Goal: Check status: Check status

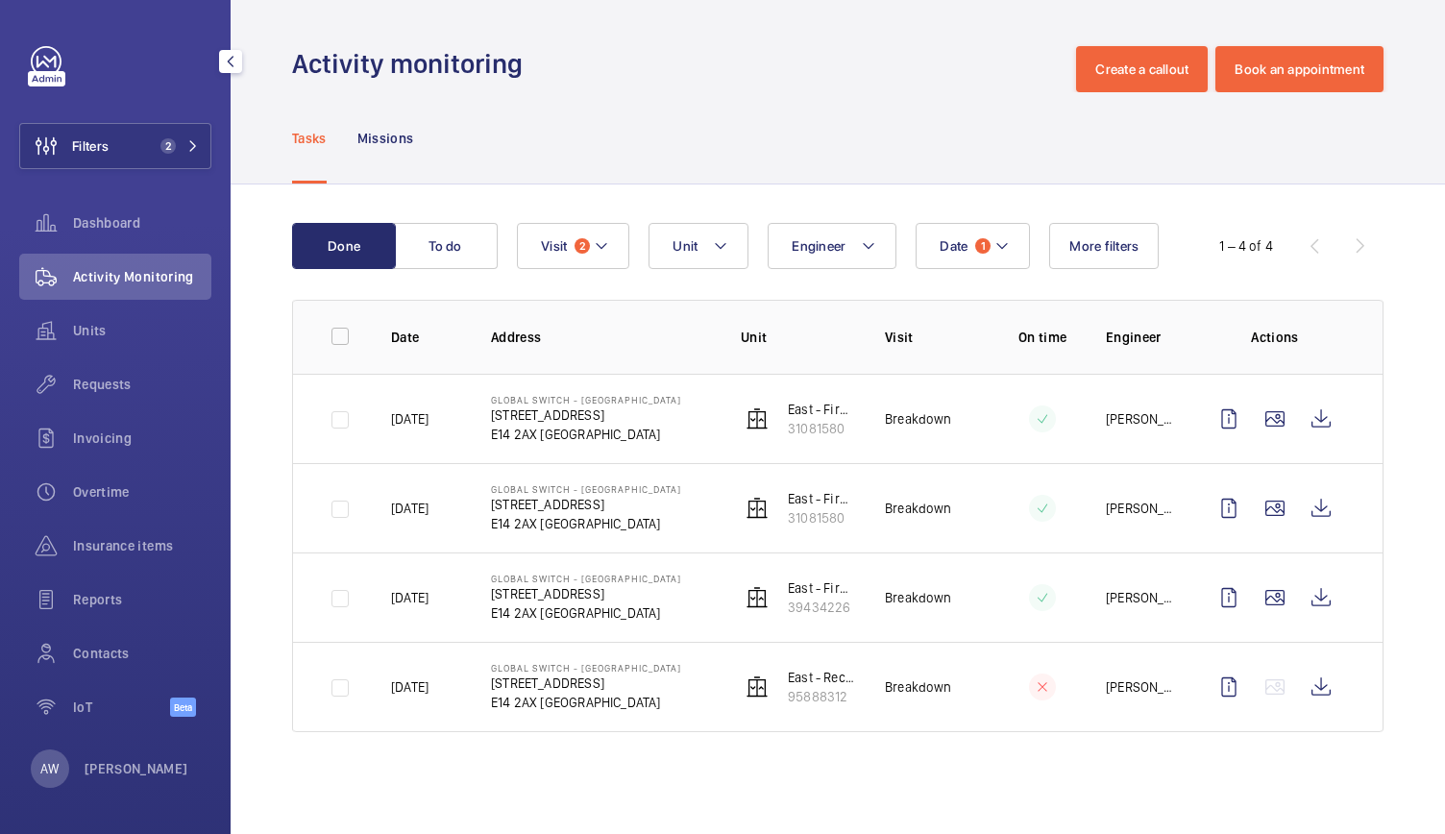
click at [114, 153] on button "Filters 2" at bounding box center [115, 146] width 192 height 46
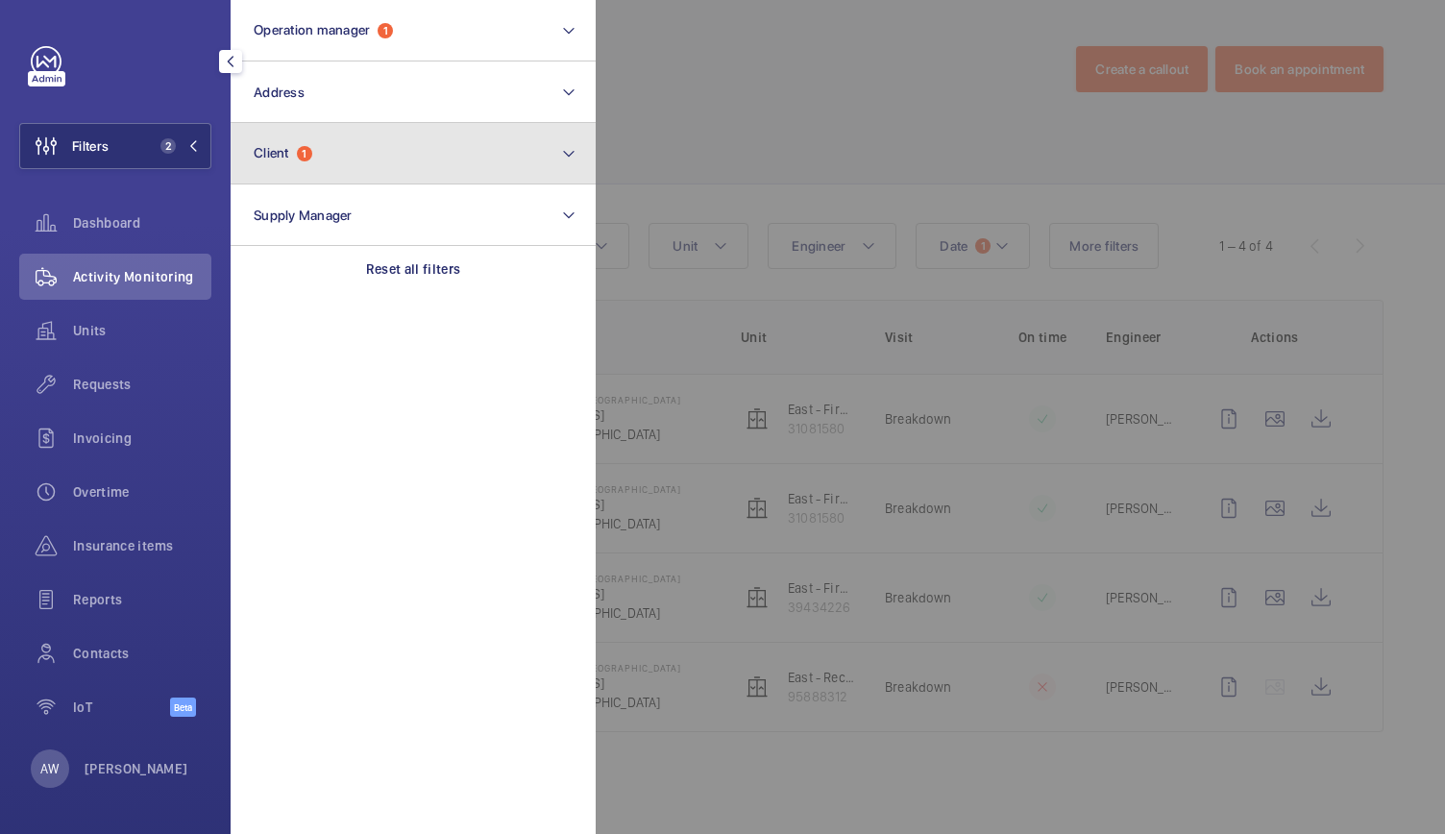
click at [300, 166] on button "Client 1" at bounding box center [413, 153] width 365 height 61
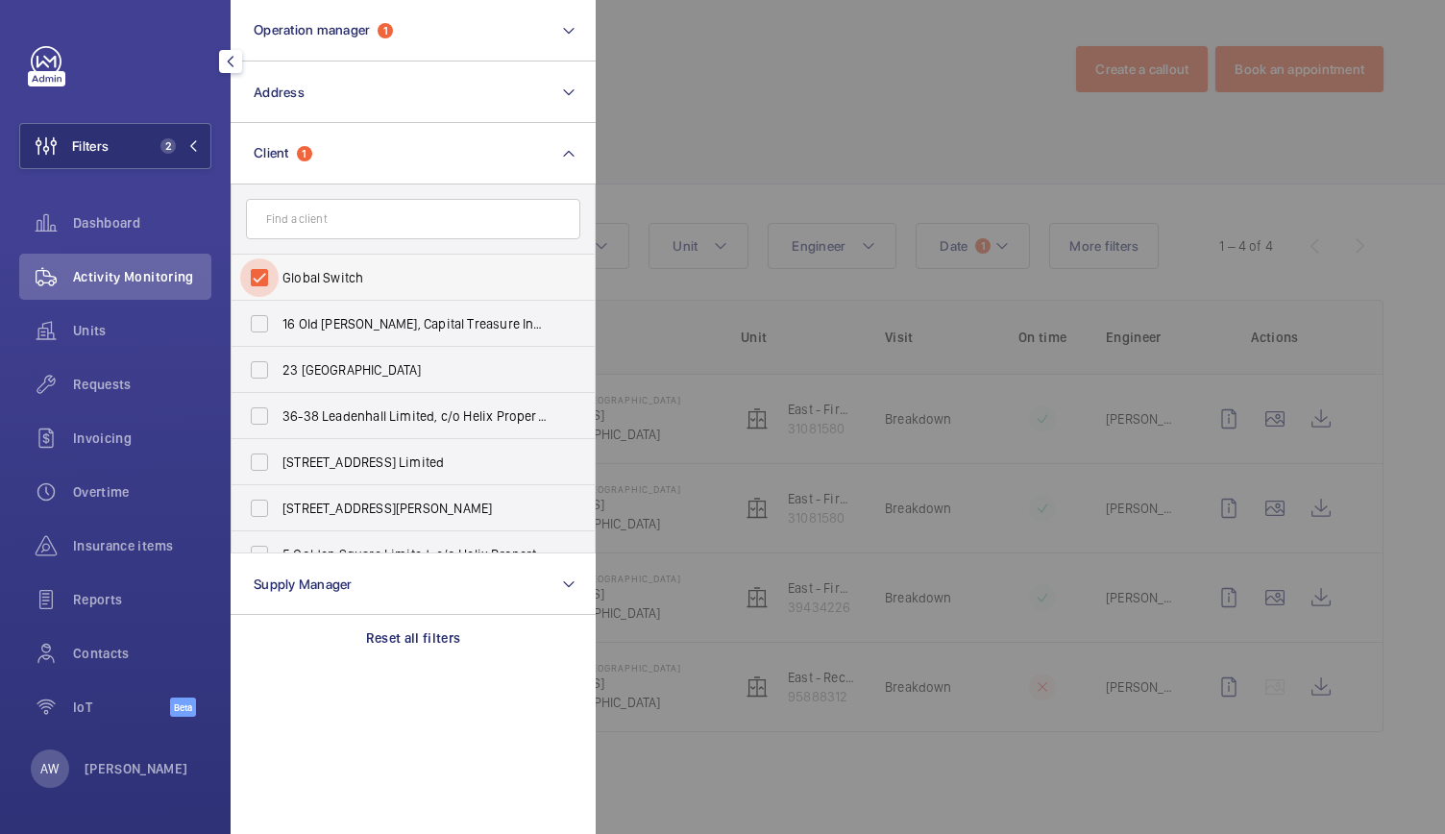
click at [257, 269] on input "Global Switch" at bounding box center [259, 277] width 38 height 38
checkbox input "false"
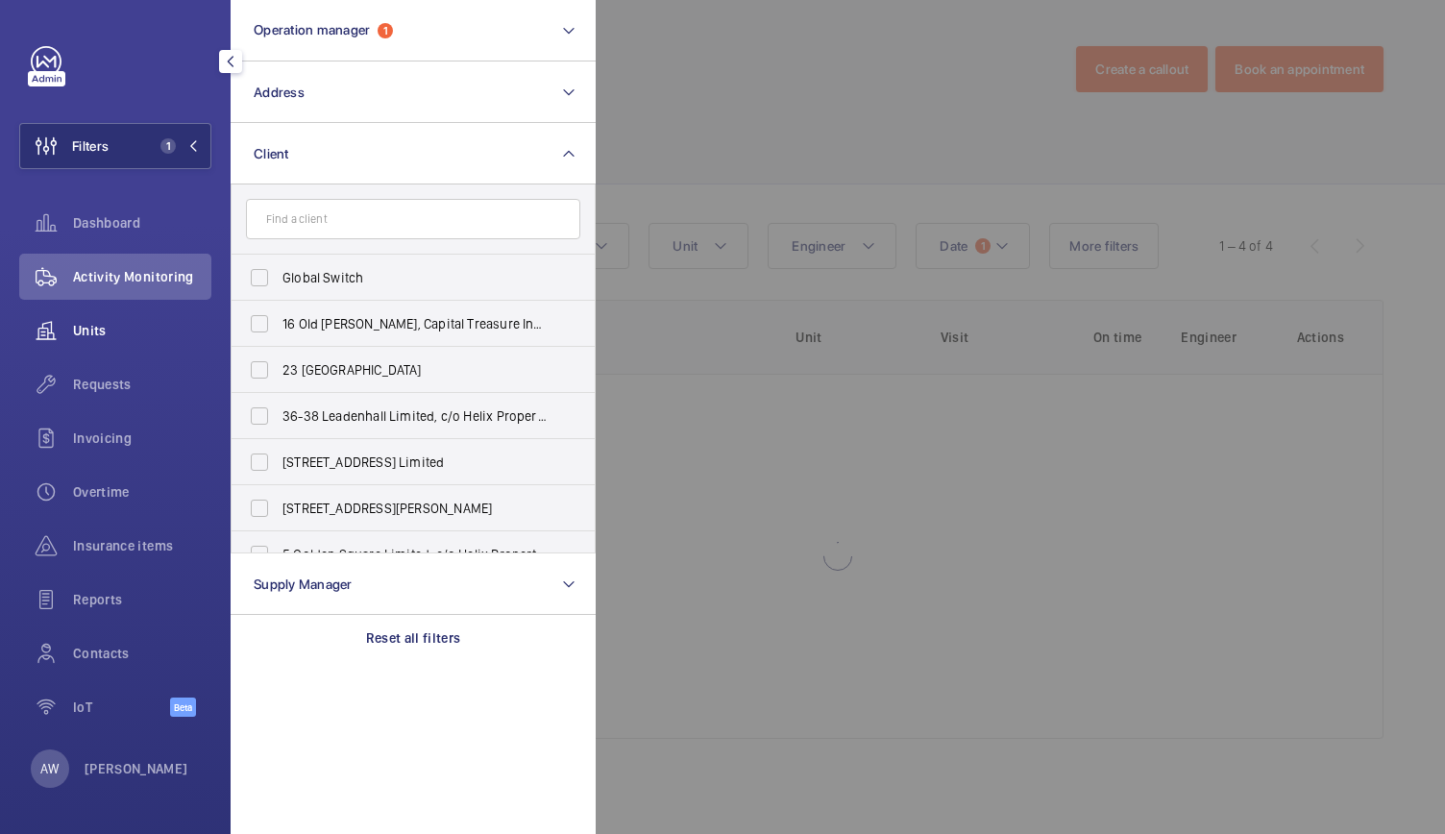
click at [116, 322] on span "Units" at bounding box center [142, 330] width 138 height 19
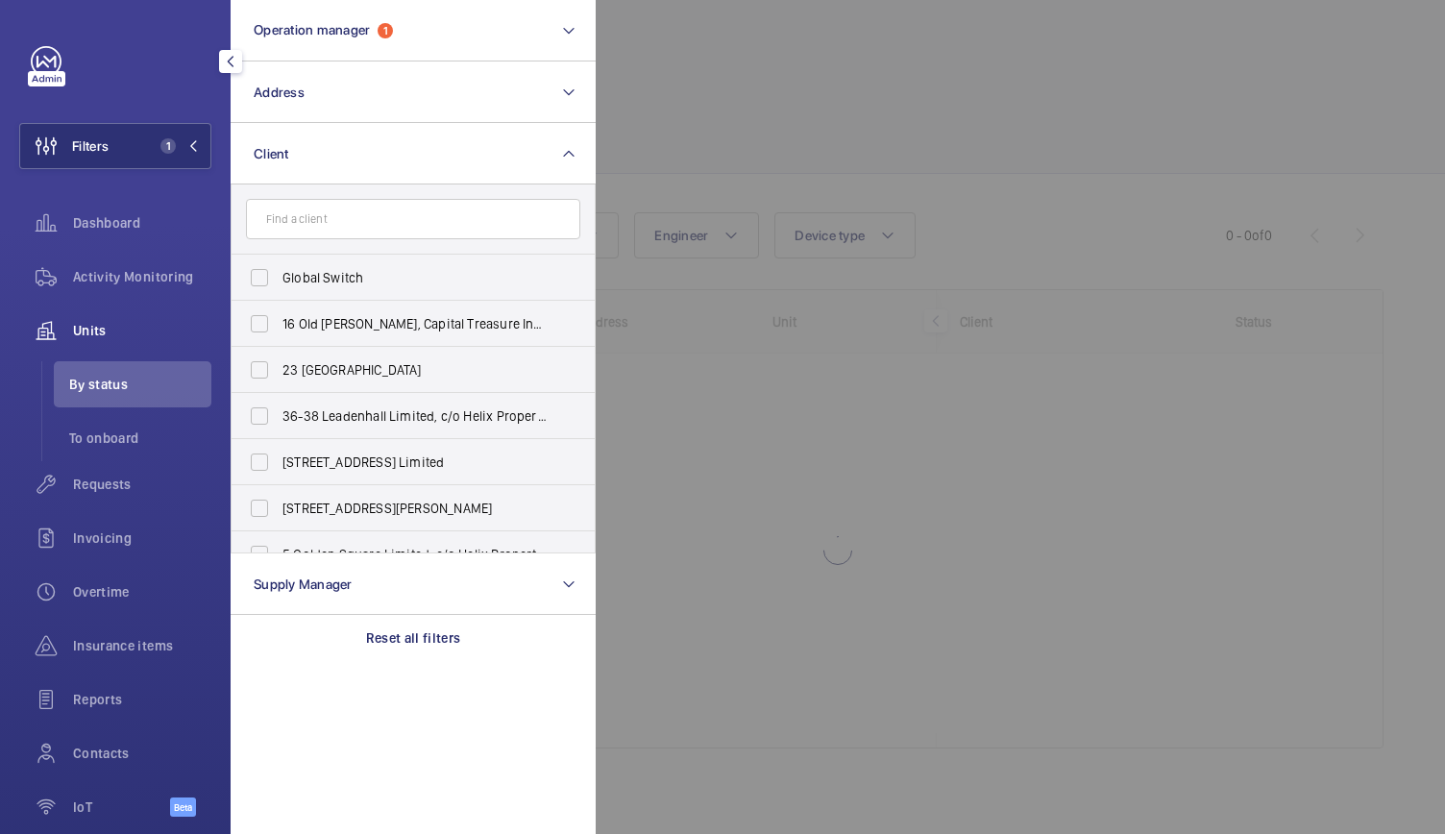
click at [776, 191] on div at bounding box center [1317, 417] width 1445 height 834
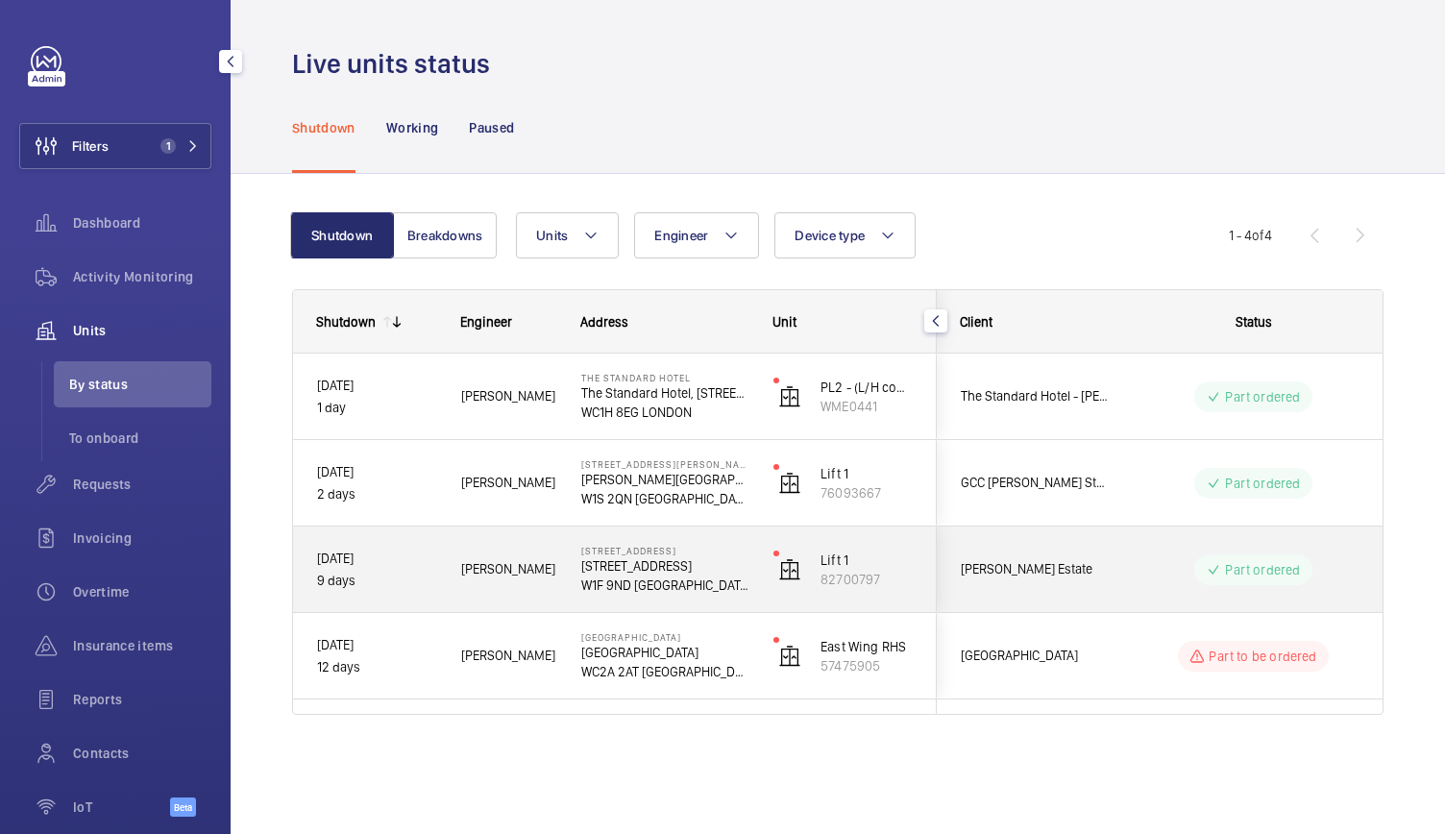
click at [425, 585] on p "9 days" at bounding box center [376, 581] width 119 height 22
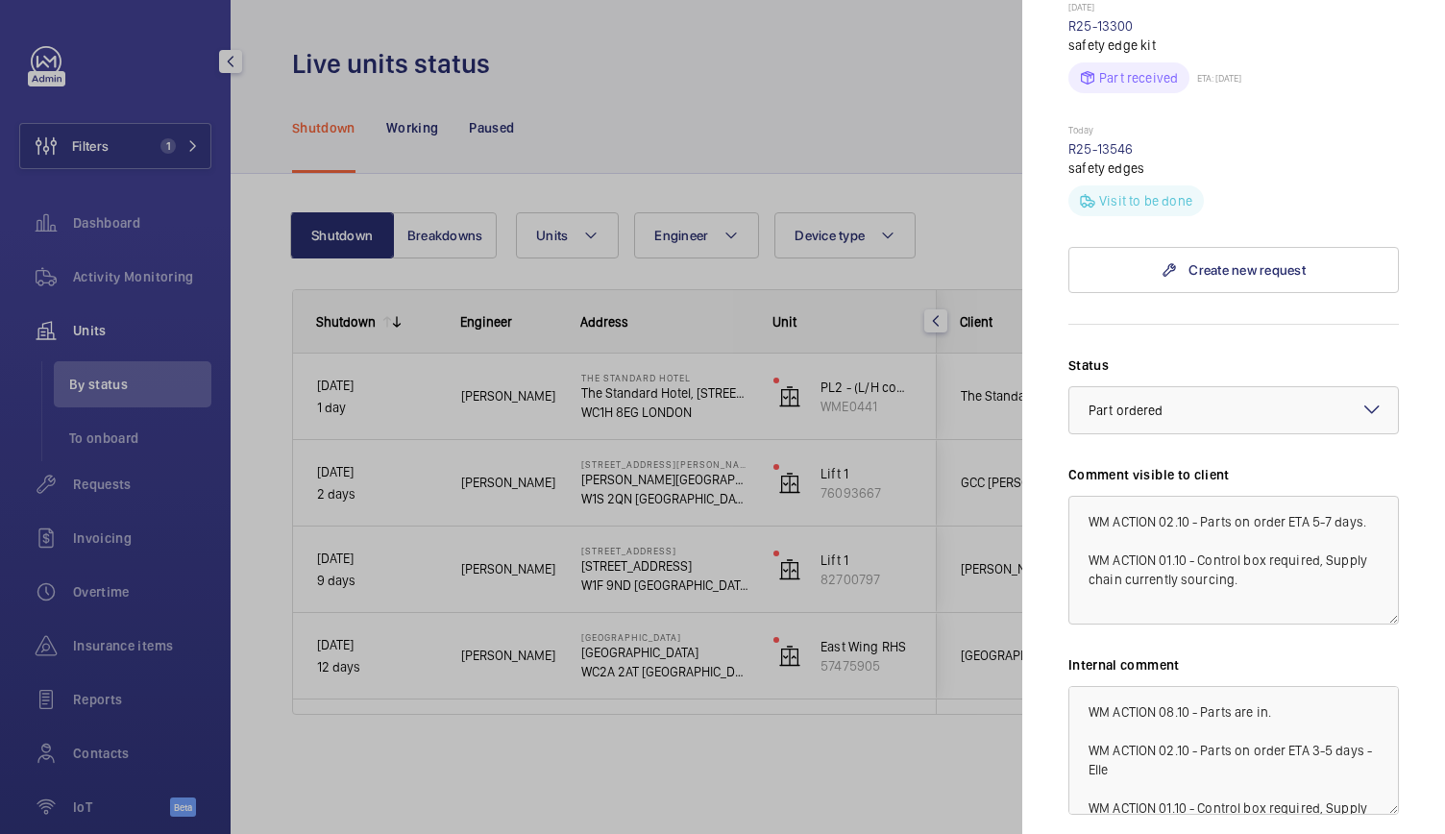
scroll to position [873, 0]
click at [1093, 520] on textarea "WM ACTION 02.10 - Parts on order ETA 5-7 days. WM ACTION 01.10 - Control box re…" at bounding box center [1233, 559] width 330 height 129
click at [1087, 520] on textarea "WM ACTION 02.10 - Parts on order ETA 5-7 days. WM ACTION 01.10 - Control box re…" at bounding box center [1233, 559] width 330 height 129
click at [1038, 279] on mat-sidenav "Stopped unit 14-16 Great Pulteney Street 14-16 Great Pulteney St W1F 9ND LONDON…" at bounding box center [1233, 417] width 423 height 834
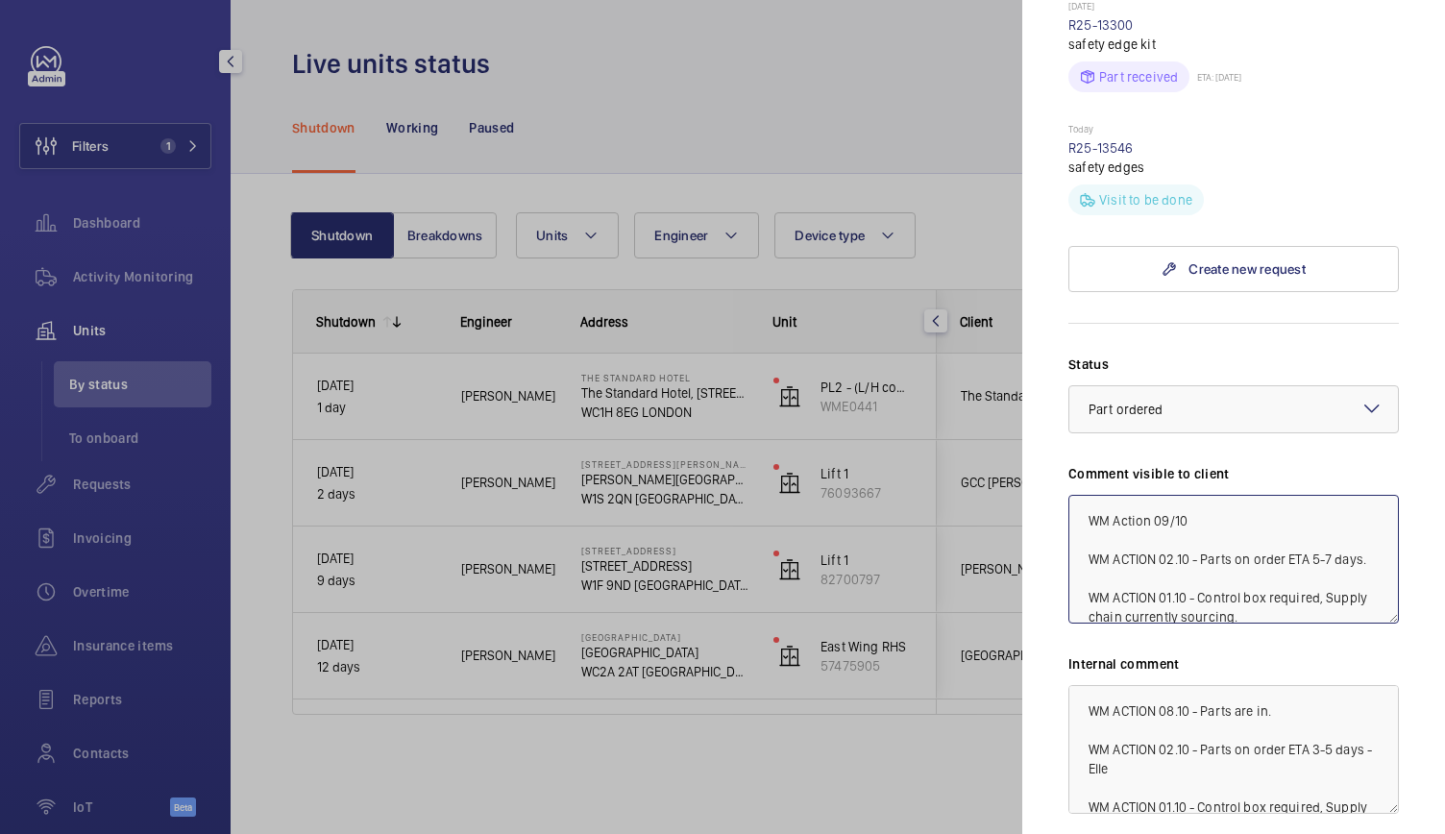
click at [1191, 516] on textarea "WM Action 09/10 WM ACTION 02.10 - Parts on order ETA 5-7 days. WM ACTION 01.10 …" at bounding box center [1233, 559] width 330 height 129
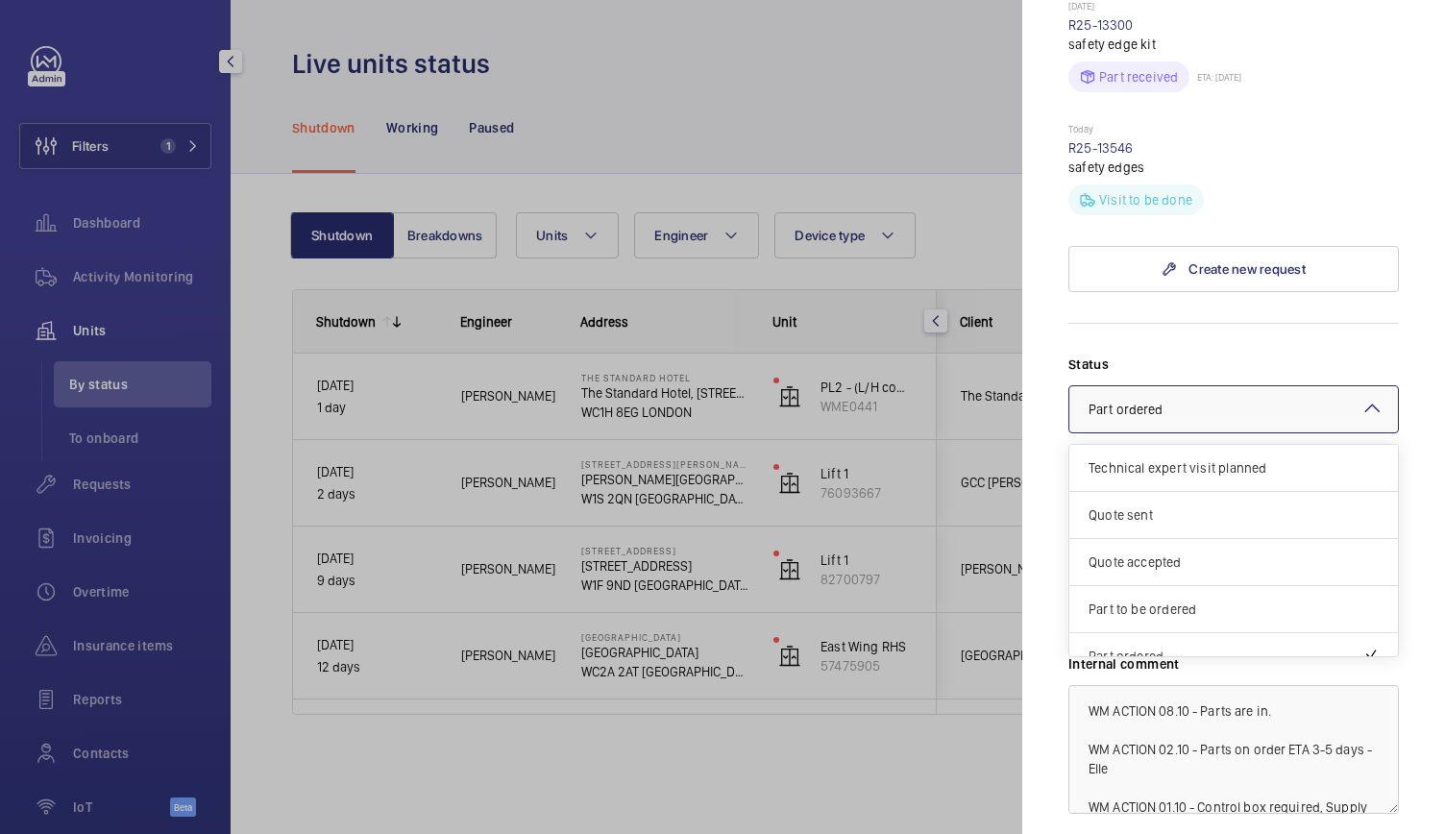
click at [1284, 403] on div at bounding box center [1233, 409] width 328 height 46
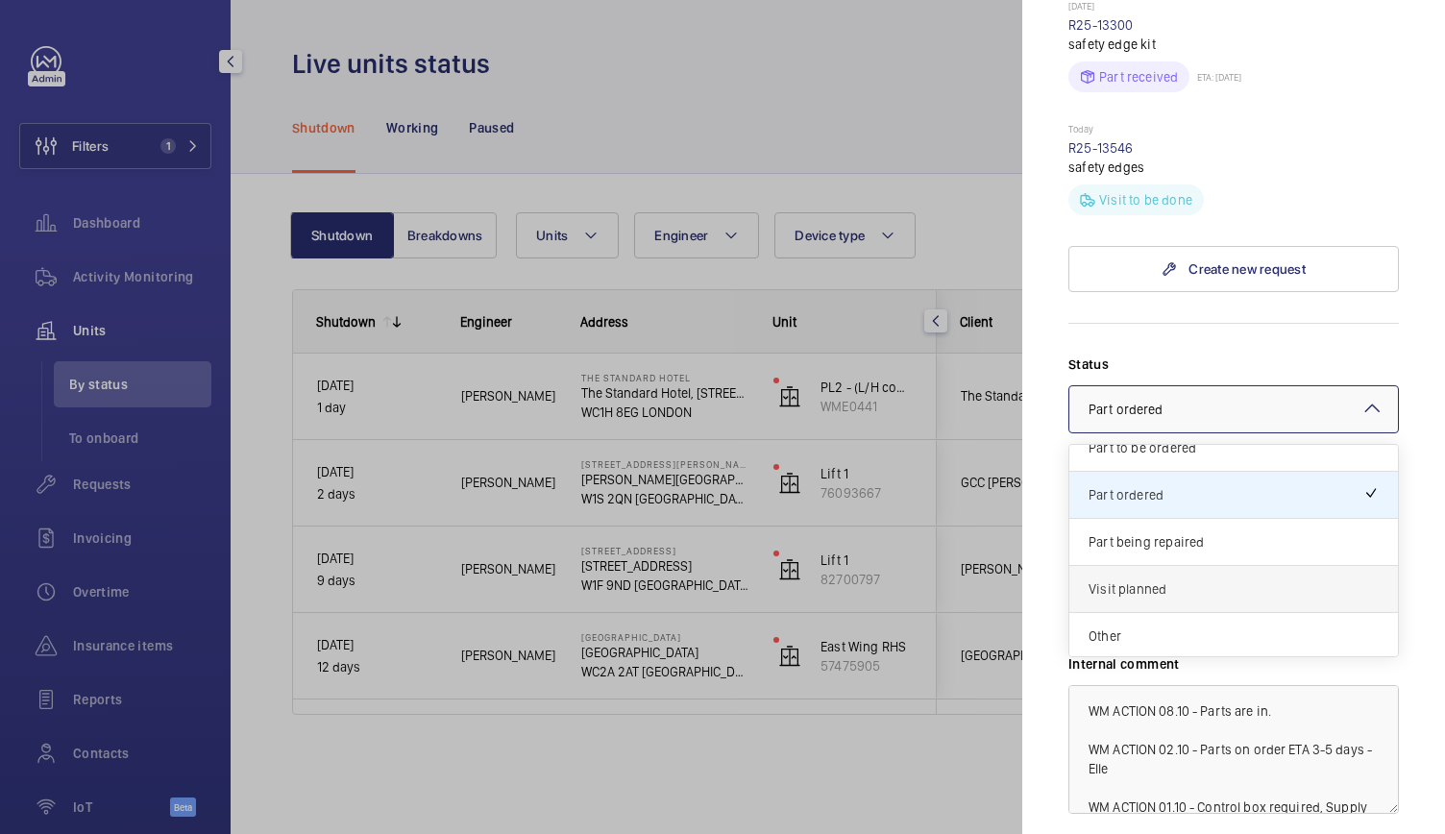
click at [1183, 583] on span "Visit planned" at bounding box center [1233, 588] width 290 height 19
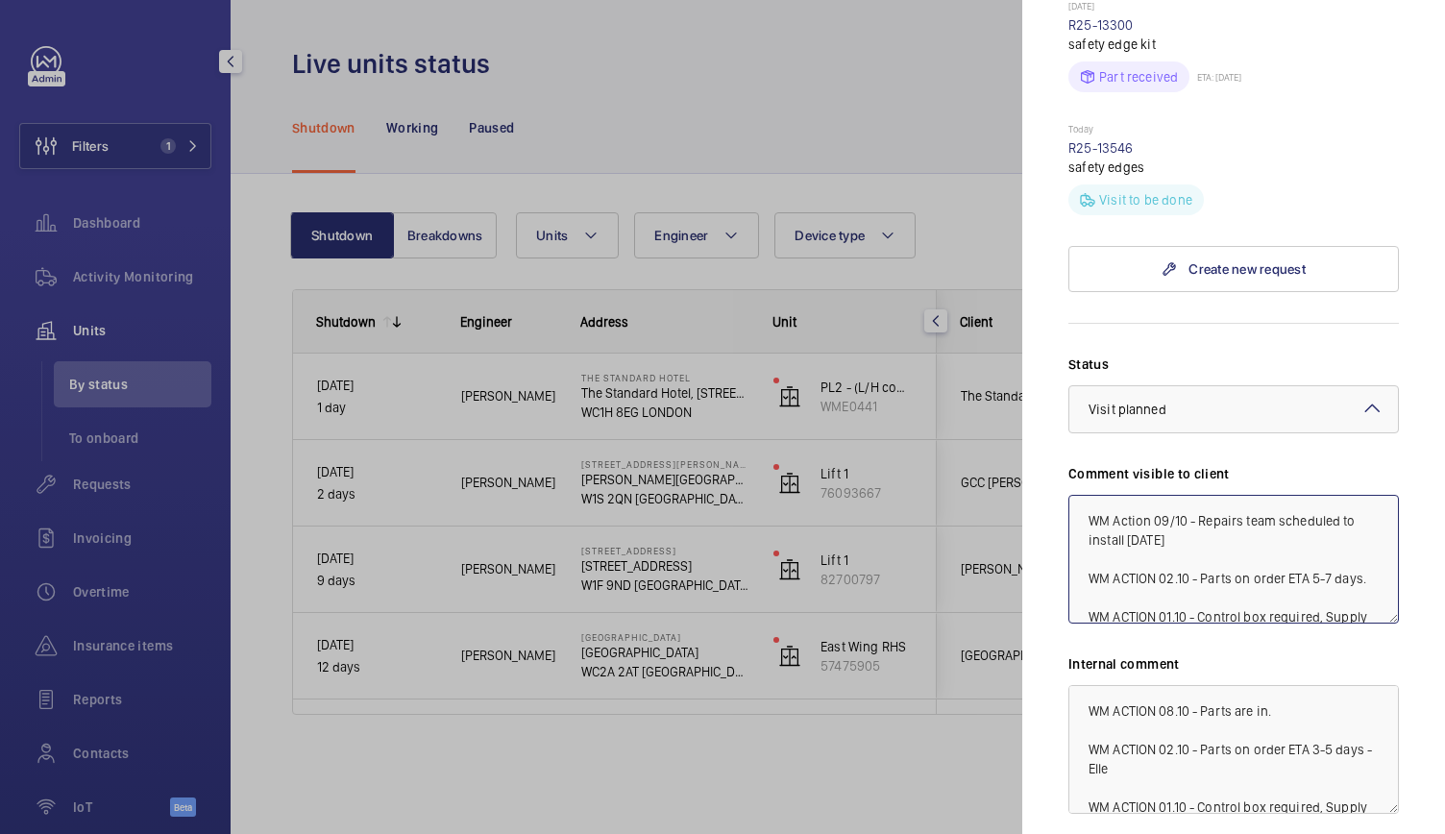
drag, startPoint x: 1087, startPoint y: 527, endPoint x: 1185, endPoint y: 549, distance: 100.4
click at [1185, 549] on textarea "WM Action 09/10 - Repairs team scheduled to install Monday WM ACTION 02.10 - Pa…" at bounding box center [1233, 559] width 330 height 129
type textarea "WM Action 09/10 - Repairs team scheduled to install Monday WM ACTION 02.10 - Pa…"
click at [1088, 701] on textarea "WM ACTION 08.10 - Parts are in. WM ACTION 02.10 - Parts on order ETA 3-5 days -…" at bounding box center [1233, 749] width 330 height 129
click at [1100, 702] on textarea "WM ACTION 08.10 - Parts are in. WM ACTION 02.10 - Parts on order ETA 3-5 days -…" at bounding box center [1233, 749] width 330 height 129
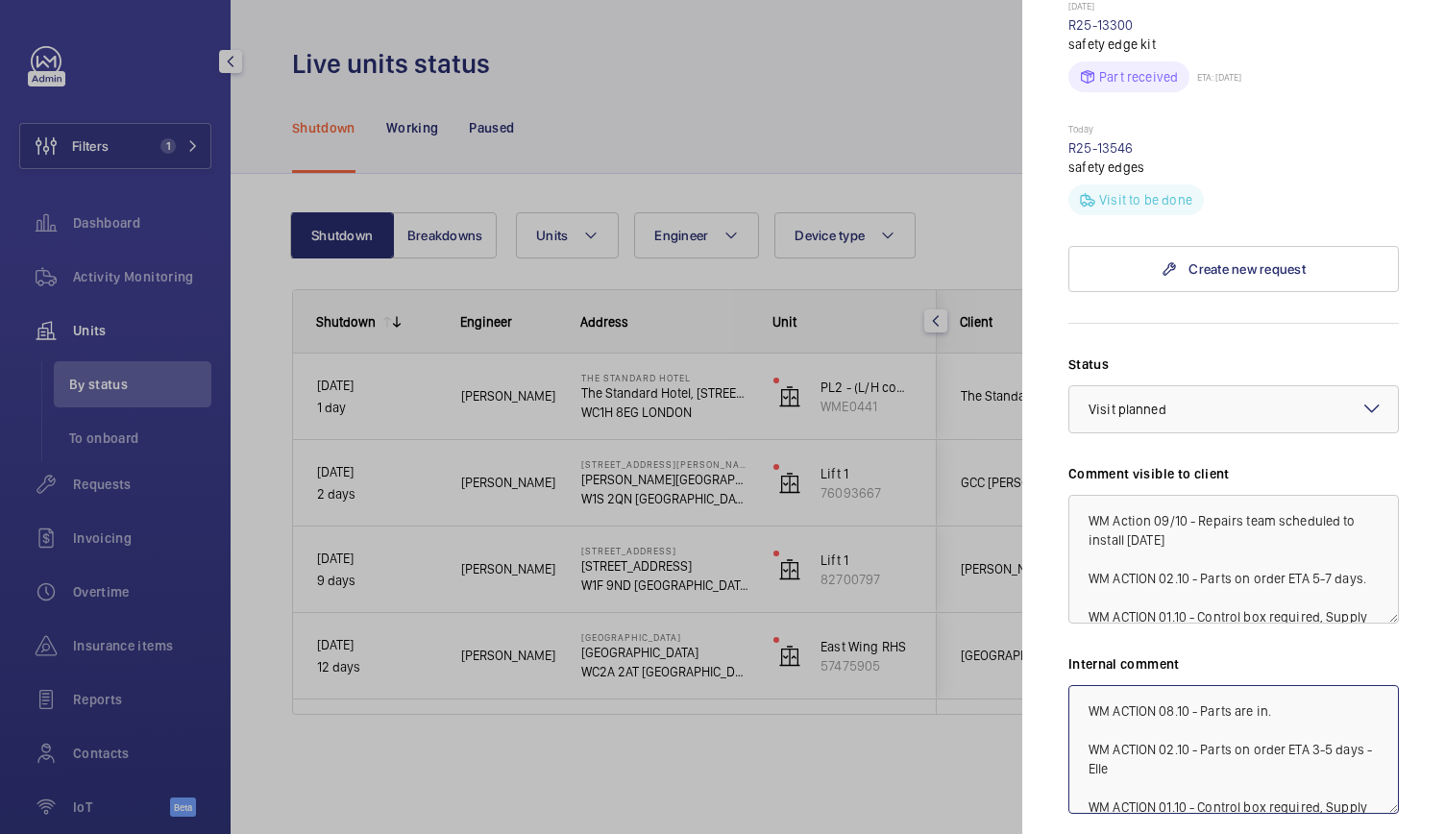
drag, startPoint x: 1100, startPoint y: 702, endPoint x: 1082, endPoint y: 704, distance: 17.4
click at [1082, 704] on textarea "WM ACTION 08.10 - Parts are in. WM ACTION 02.10 - Parts on order ETA 3-5 days -…" at bounding box center [1233, 749] width 330 height 129
drag, startPoint x: 1085, startPoint y: 708, endPoint x: 1112, endPoint y: 729, distance: 34.2
click at [1112, 729] on textarea "WM ACTION 08.10 - Parts are in. WM ACTION 02.10 - Parts on order ETA 3-5 days -…" at bounding box center [1233, 749] width 330 height 129
click at [1109, 712] on textarea "WM ACTION 08.10 - Parts are in. WM ACTION 02.10 - Parts on order ETA 3-5 days -…" at bounding box center [1233, 749] width 330 height 129
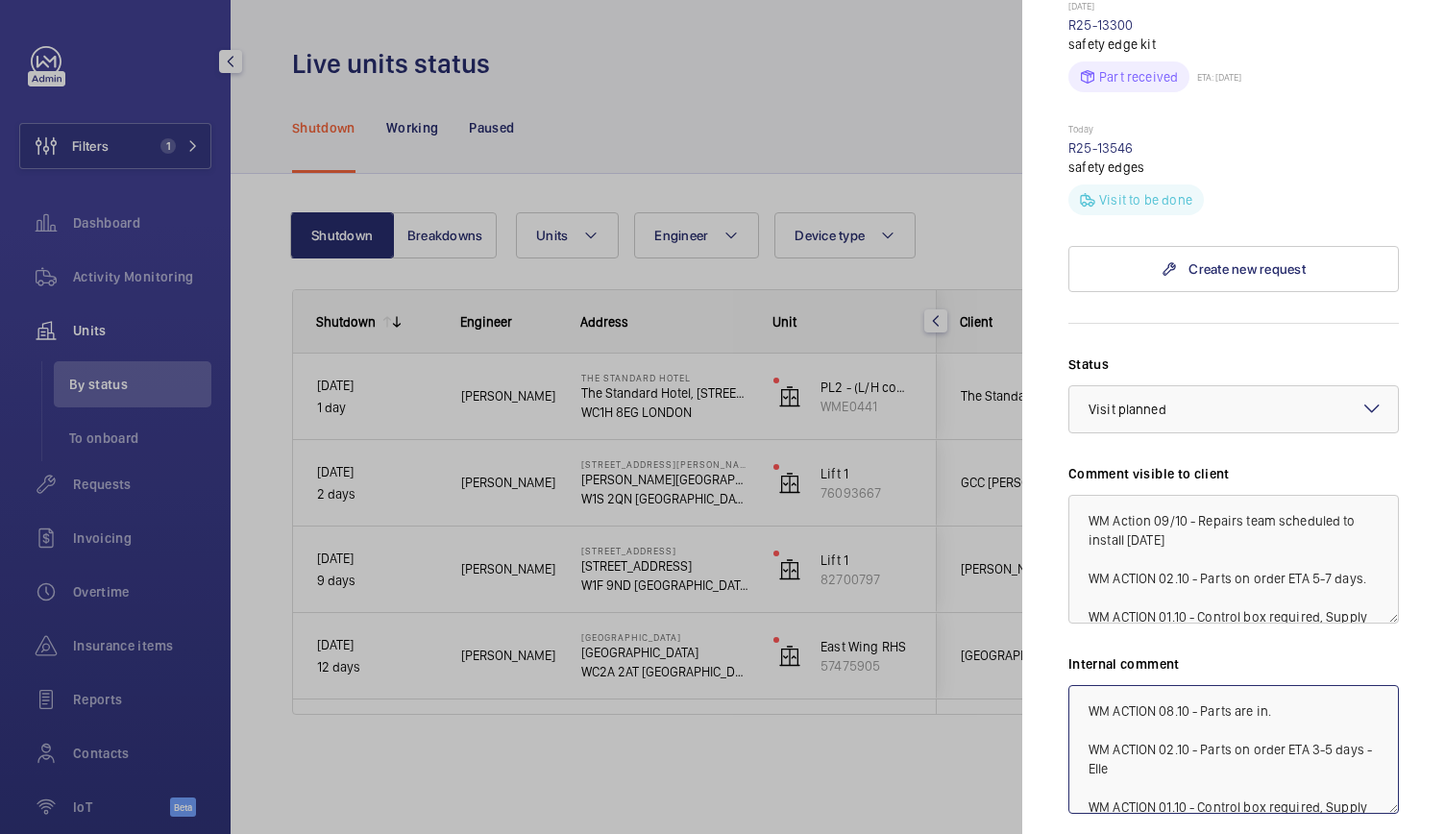
click at [1109, 712] on textarea "WM ACTION 08.10 - Parts are in. WM ACTION 02.10 - Parts on order ETA 3-5 days -…" at bounding box center [1233, 749] width 330 height 129
drag, startPoint x: 1109, startPoint y: 712, endPoint x: 1093, endPoint y: 708, distance: 16.8
click at [1093, 708] on textarea "WM ACTION 08.10 - Parts are in. WM ACTION 02.10 - Parts on order ETA 3-5 days -…" at bounding box center [1233, 749] width 330 height 129
drag, startPoint x: 1093, startPoint y: 708, endPoint x: 1098, endPoint y: 723, distance: 16.1
click at [1098, 723] on textarea "WM ACTION 08.10 - Parts are in. WM ACTION 02.10 - Parts on order ETA 3-5 days -…" at bounding box center [1233, 749] width 330 height 129
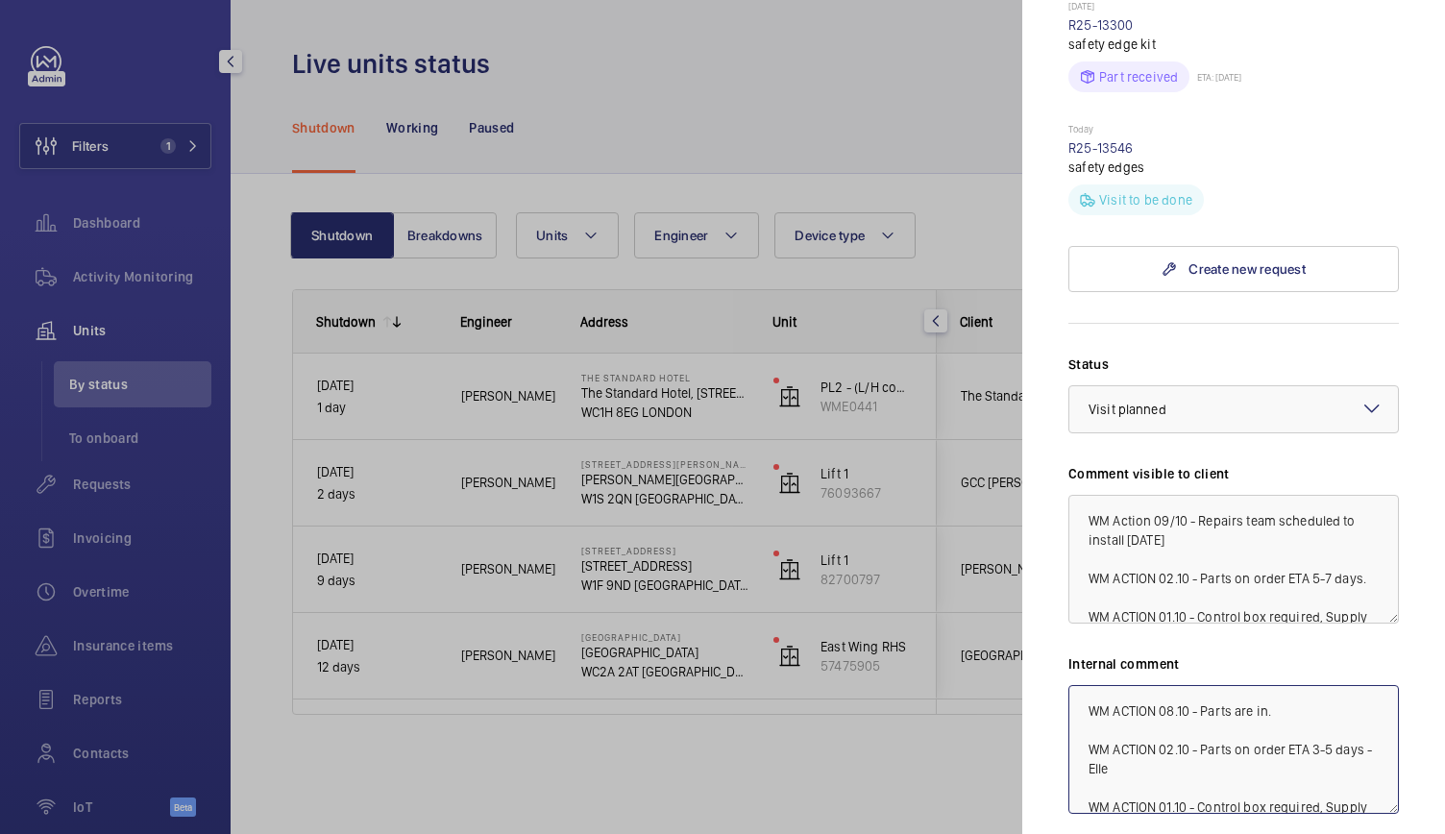
click at [1094, 713] on textarea "WM ACTION 08.10 - Parts are in. WM ACTION 02.10 - Parts on order ETA 3-5 days -…" at bounding box center [1233, 749] width 330 height 129
click at [1087, 710] on textarea "WM ACTION 08.10 - Parts are in. WM ACTION 02.10 - Parts on order ETA 3-5 days -…" at bounding box center [1233, 749] width 330 height 129
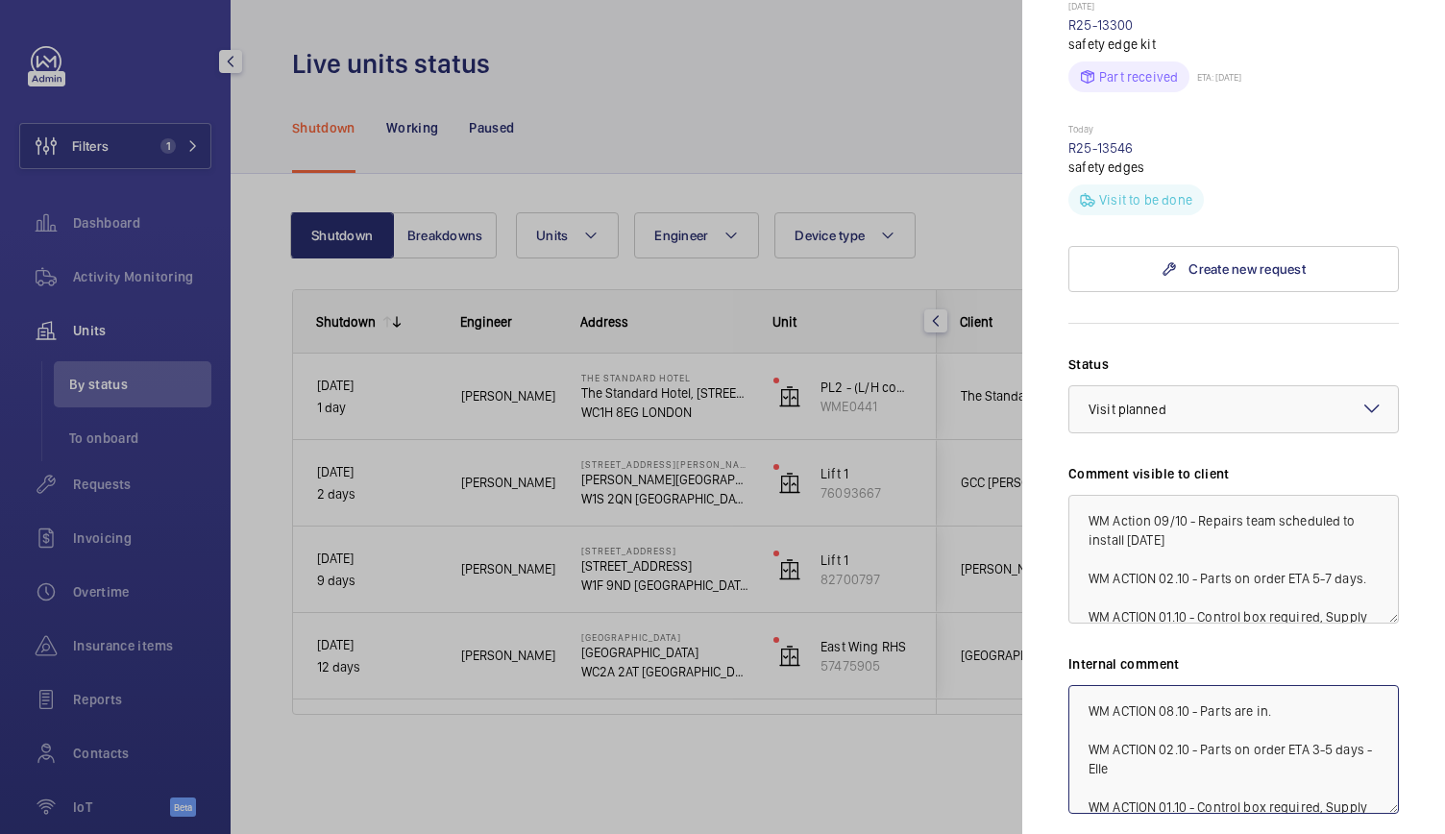
click at [1087, 710] on textarea "WM ACTION 08.10 - Parts are in. WM ACTION 02.10 - Parts on order ETA 3-5 days -…" at bounding box center [1233, 749] width 330 height 129
drag, startPoint x: 1087, startPoint y: 519, endPoint x: 1175, endPoint y: 546, distance: 91.7
click at [1175, 546] on textarea "WM Action 09/10 - Repairs team scheduled to install Monday WM ACTION 02.10 - Pa…" at bounding box center [1233, 559] width 330 height 129
click at [1134, 717] on textarea "WM ACTION 08.10 - Parts are in. WM ACTION 02.10 - Parts on order ETA 3-5 days -…" at bounding box center [1233, 749] width 330 height 129
paste textarea "WM Action 09/10 - Repairs team scheduled to install Monday"
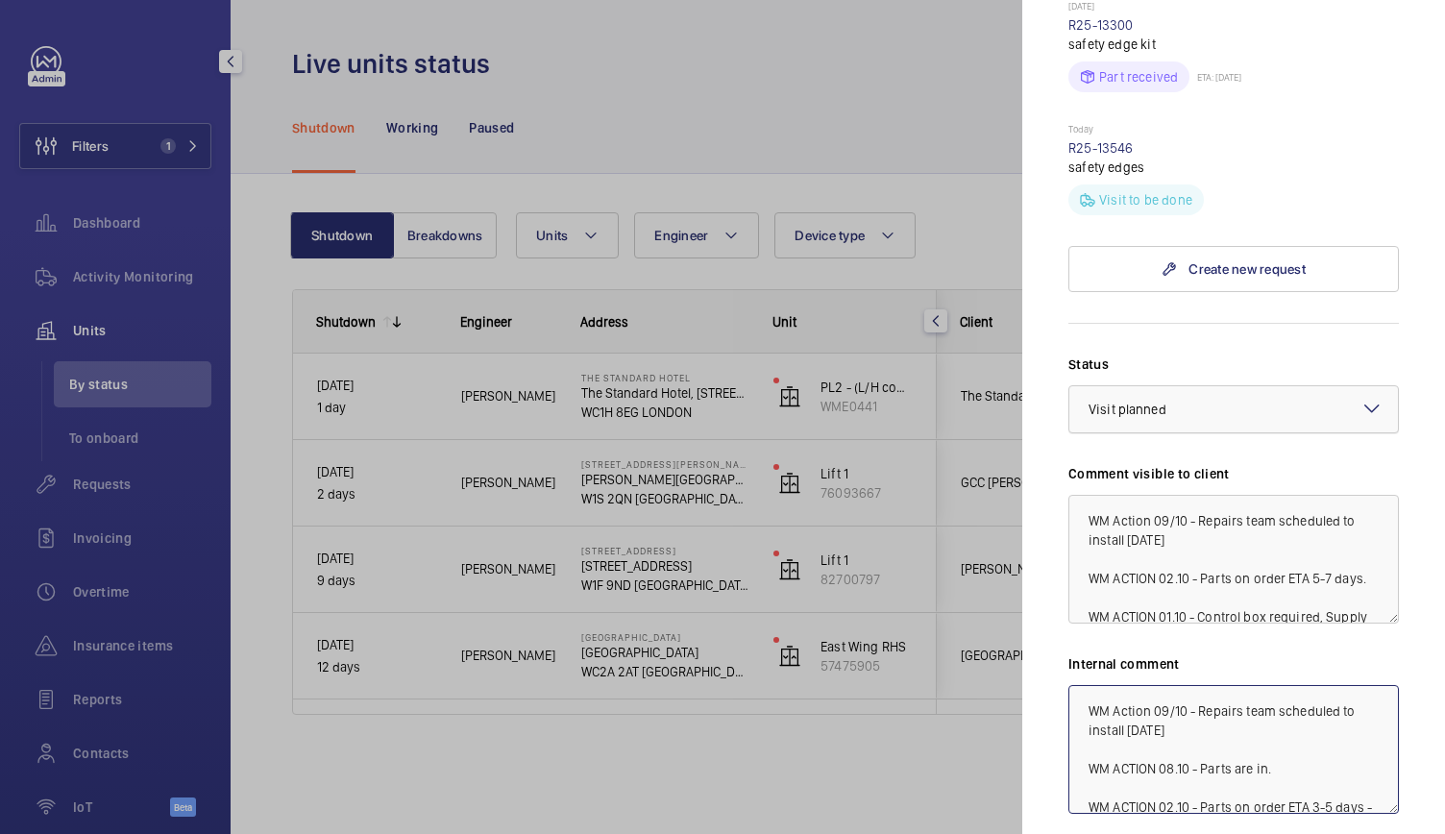
scroll to position [1035, 0]
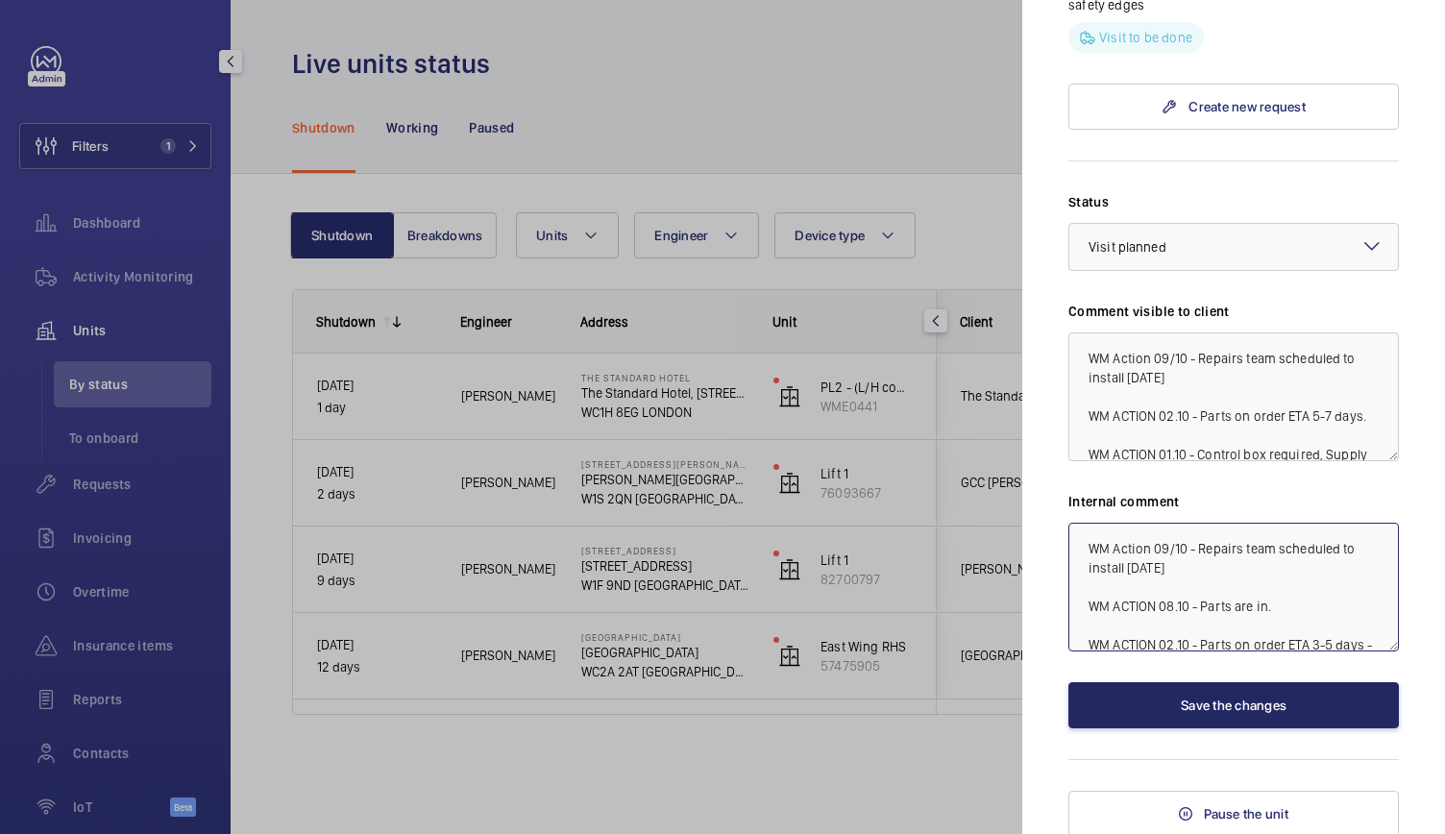
type textarea "WM Action 09/10 - Repairs team scheduled to install Monday WM ACTION 08.10 - Pa…"
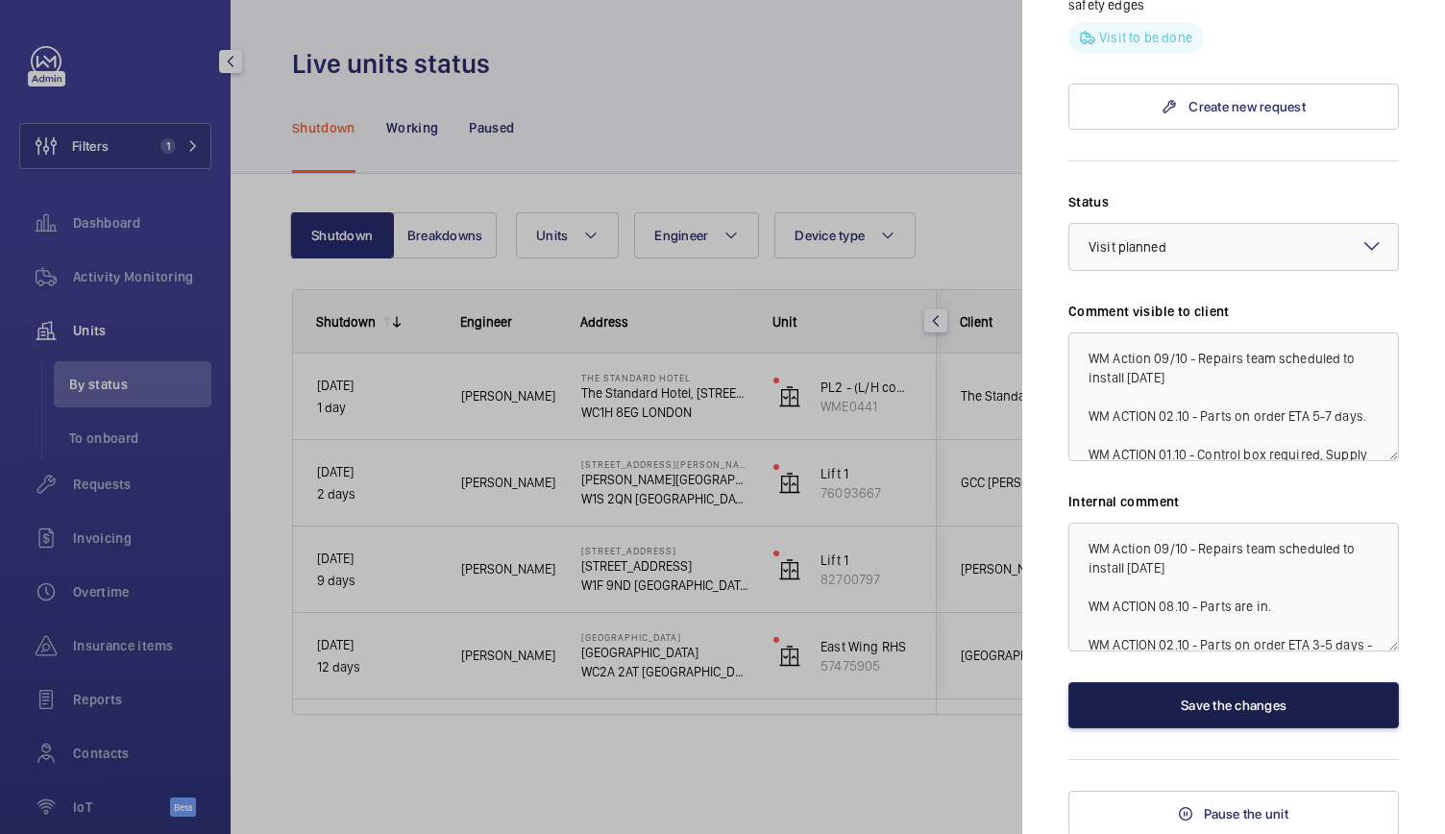
click at [1137, 708] on button "Save the changes" at bounding box center [1233, 705] width 330 height 46
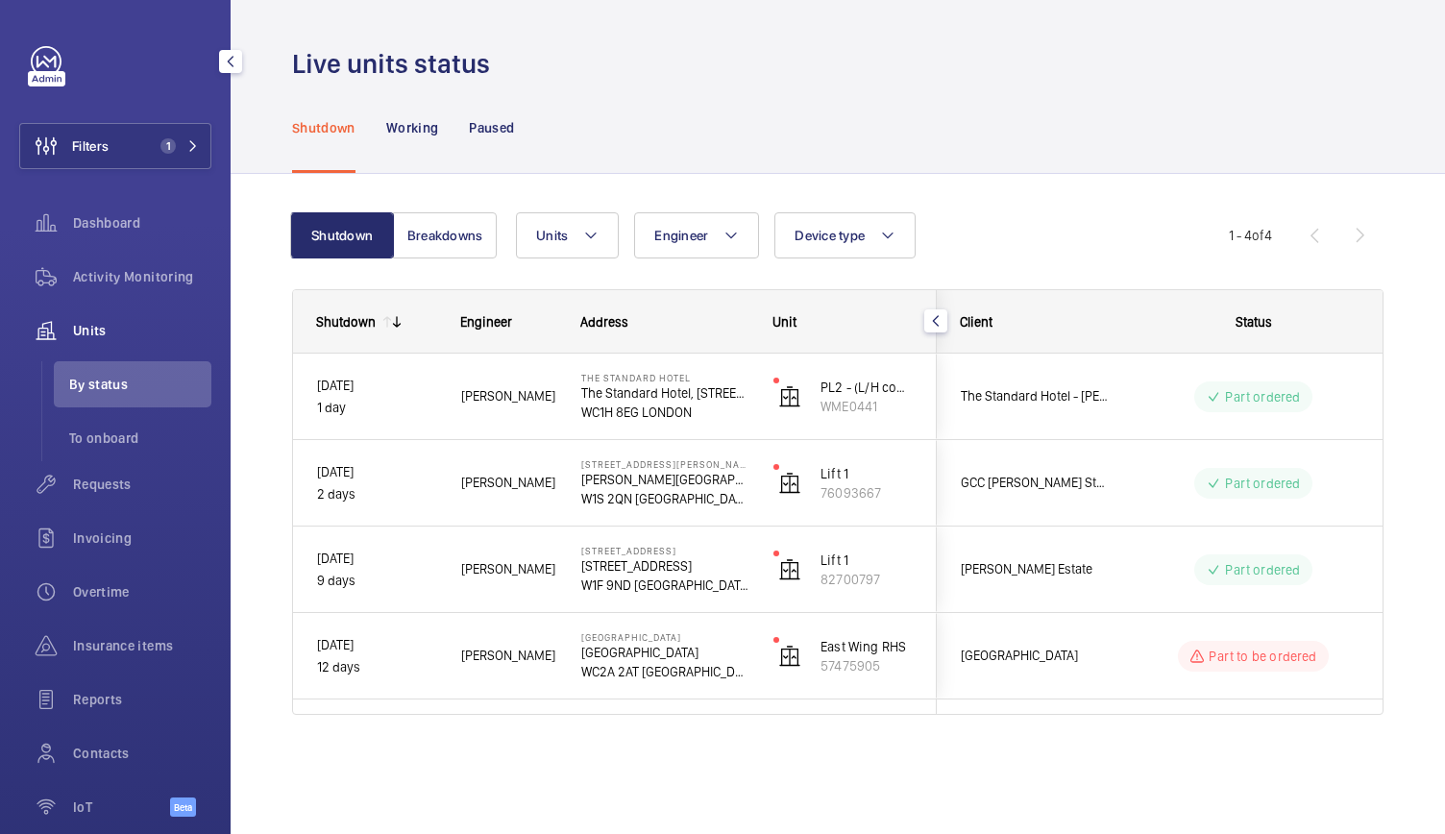
scroll to position [0, 0]
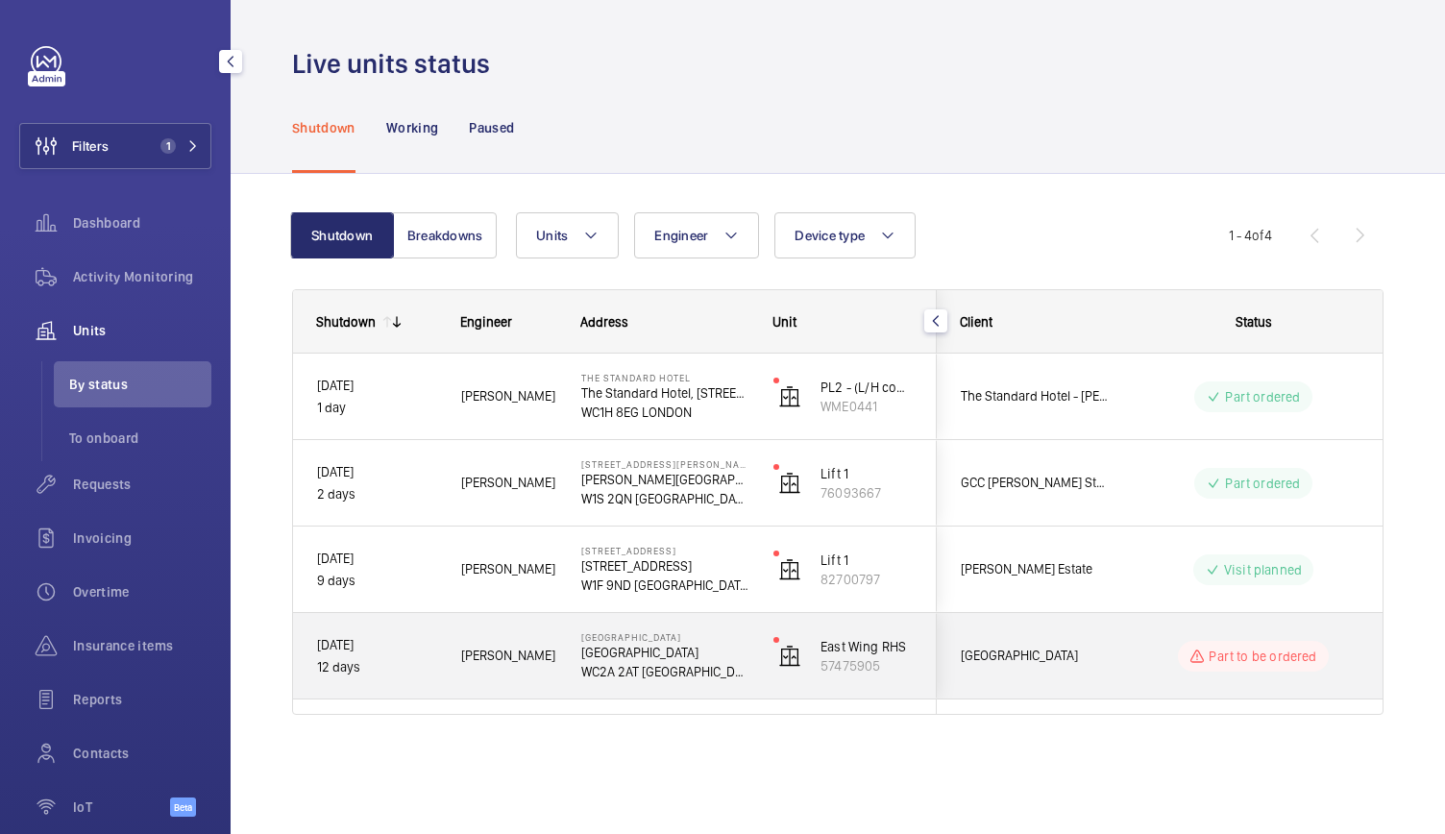
click at [750, 648] on div "East Wing RHS 57475905" at bounding box center [842, 656] width 185 height 86
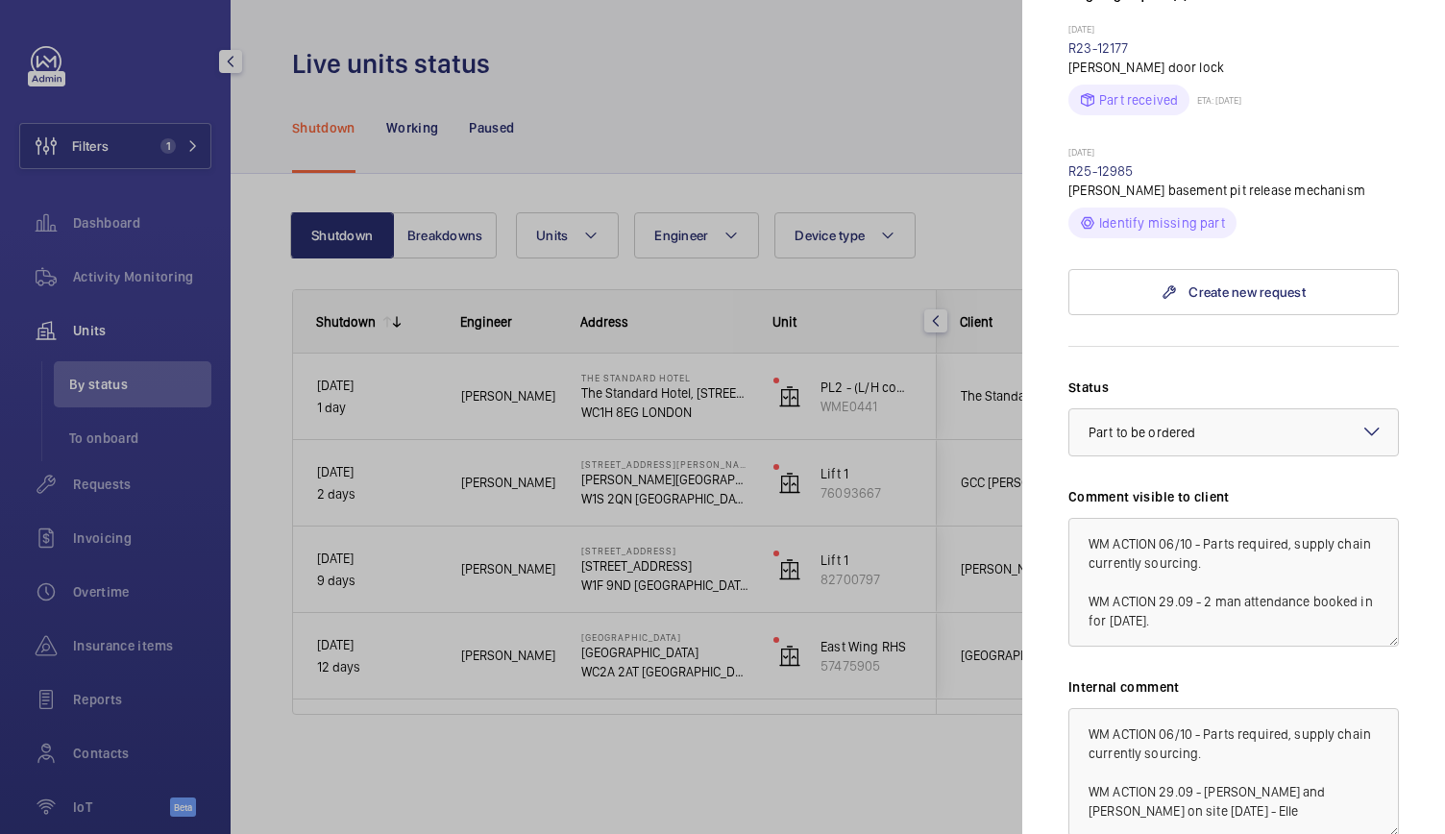
scroll to position [607, 0]
click at [711, 758] on div at bounding box center [722, 417] width 1445 height 834
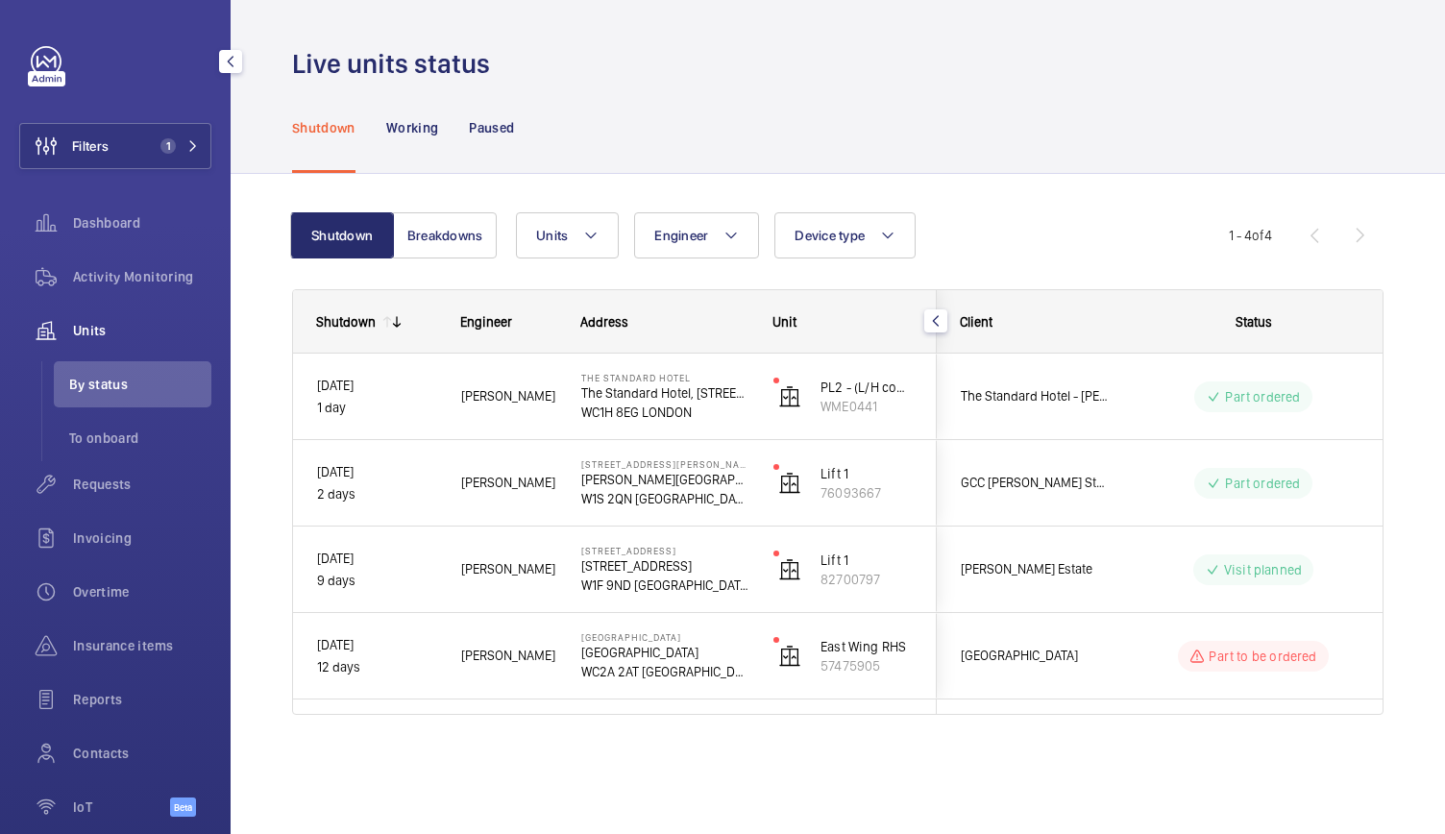
click at [718, 78] on div "Live units status" at bounding box center [837, 64] width 1091 height 36
click at [102, 140] on span "Filters" at bounding box center [90, 145] width 36 height 19
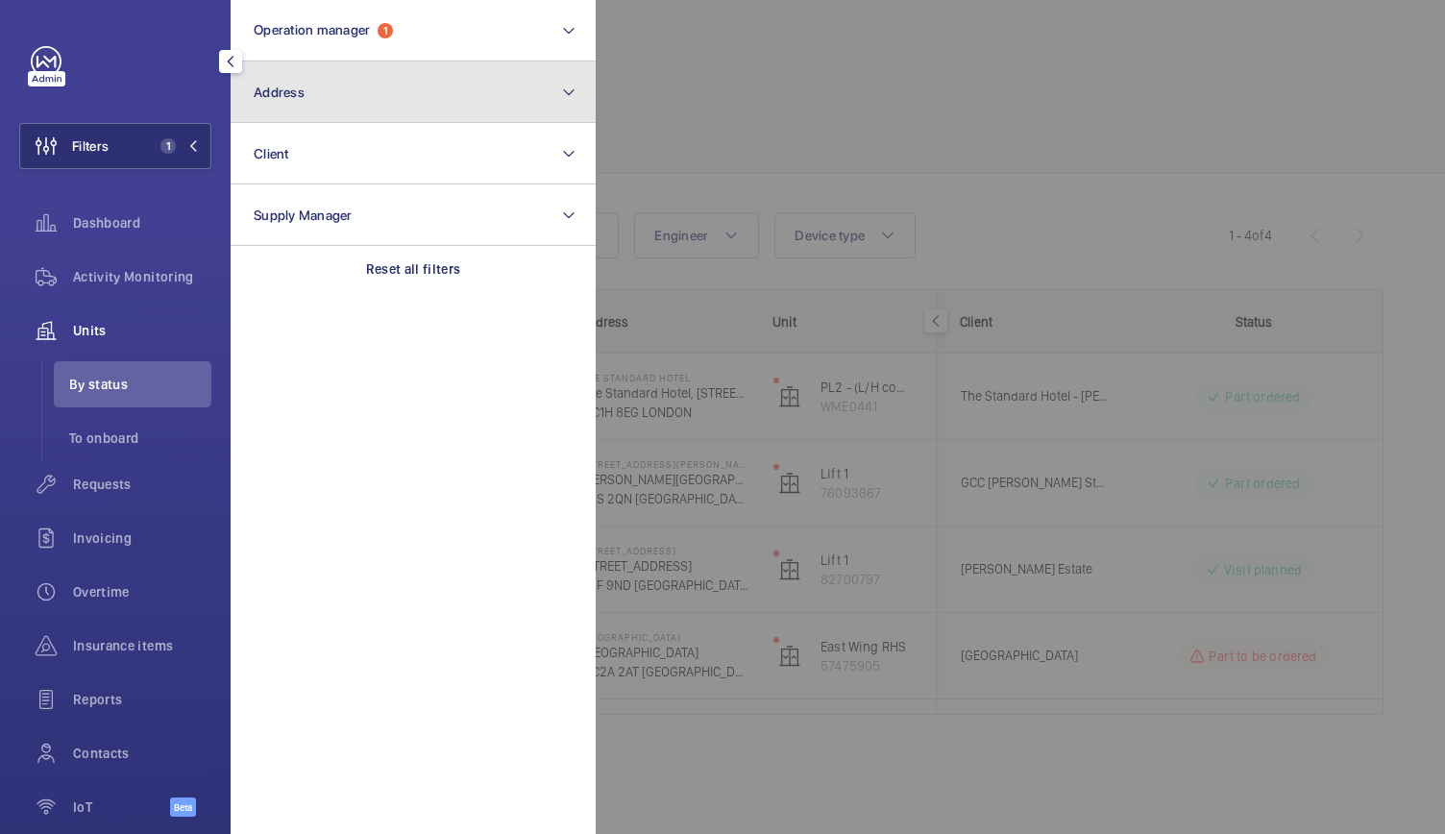
click at [267, 114] on button "Address" at bounding box center [413, 91] width 365 height 61
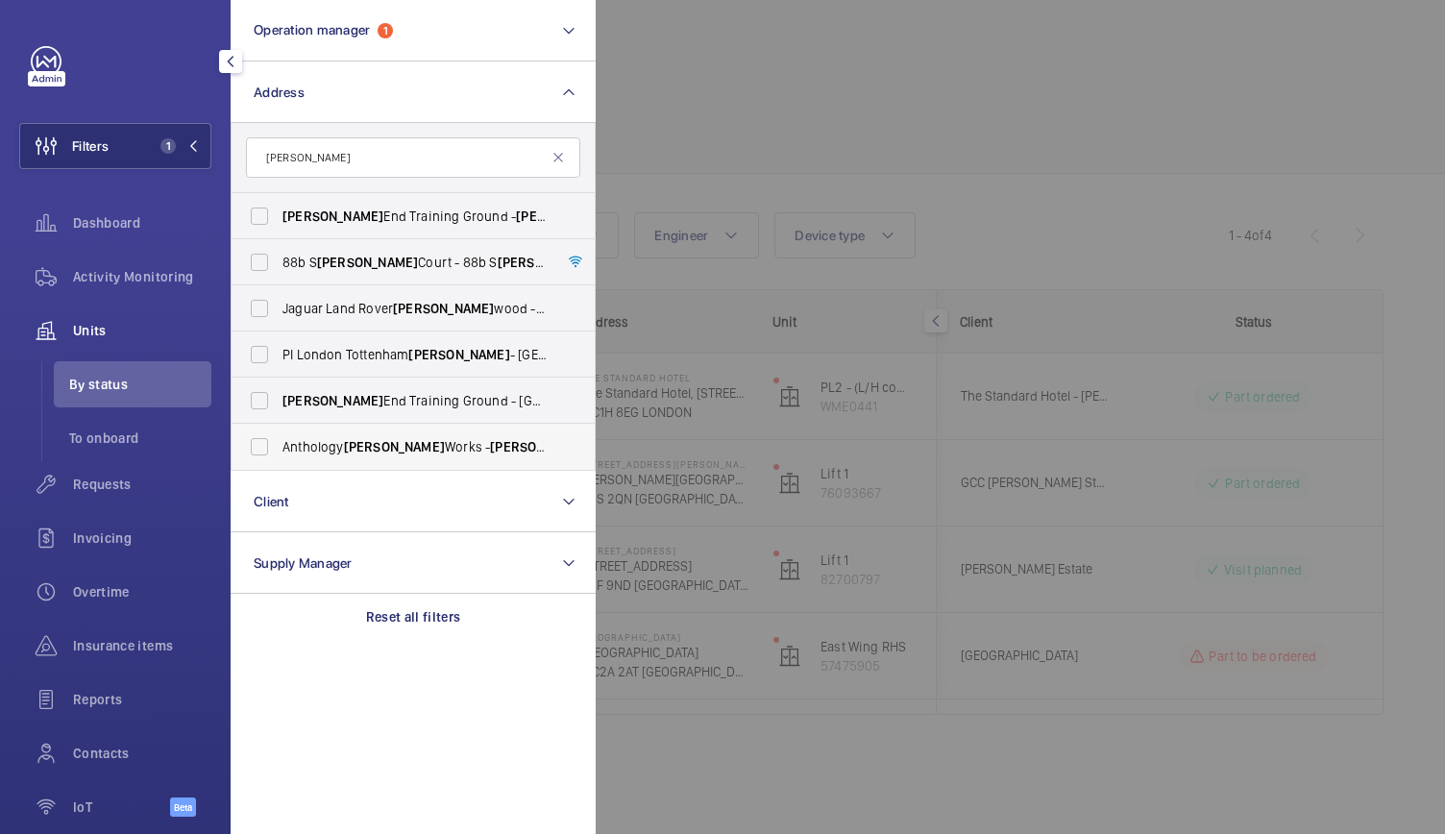
type input "hale"
click at [317, 450] on span "Anthology Hale Works - Hale Works Apartments, LONDON N17 9GW" at bounding box center [414, 446] width 264 height 19
click at [279, 450] on input "Anthology Hale Works - Hale Works Apartments, LONDON N17 9GW" at bounding box center [259, 446] width 38 height 38
checkbox input "true"
click at [886, 200] on div at bounding box center [1317, 417] width 1445 height 834
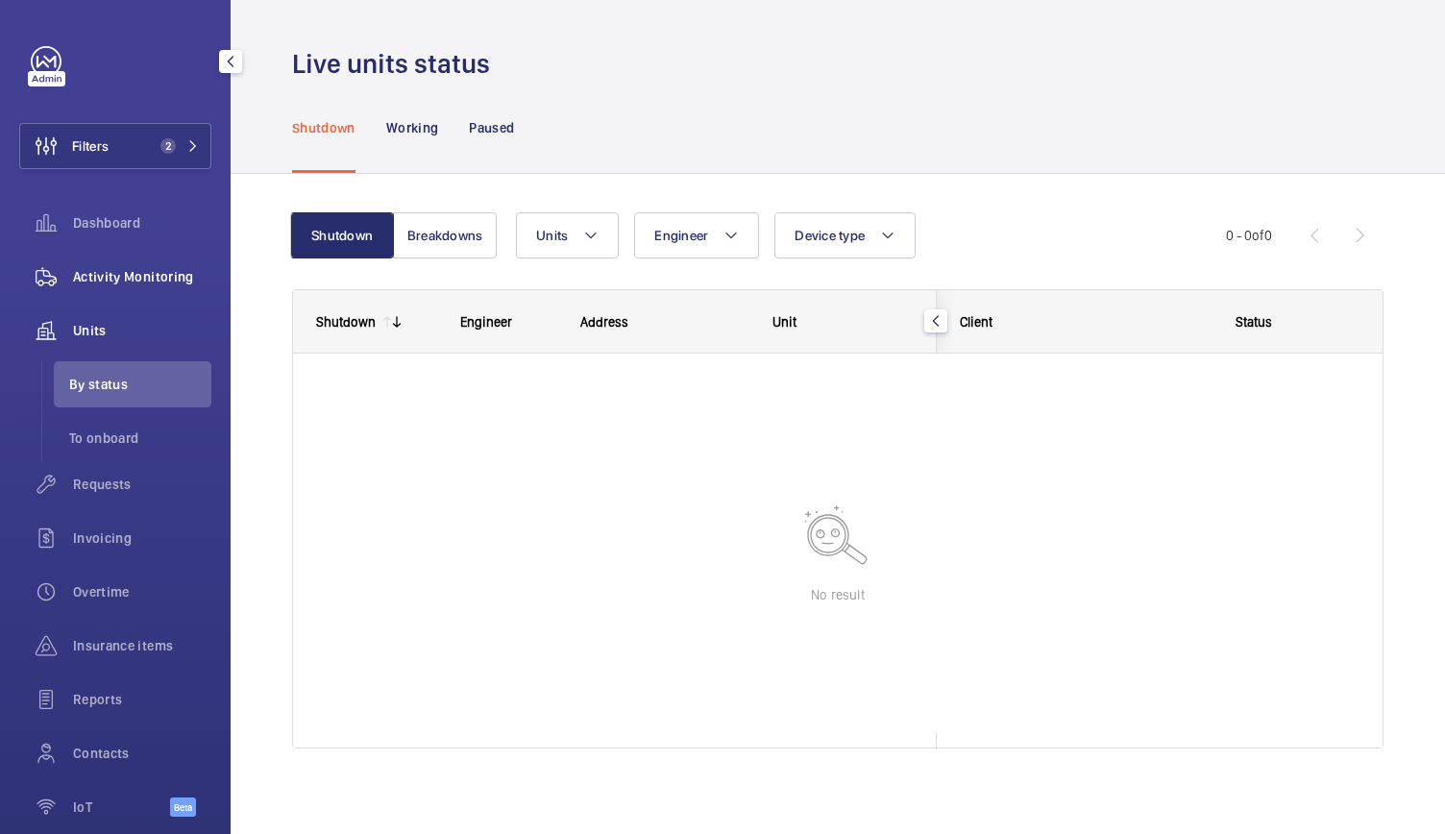
click at [167, 268] on span "Activity Monitoring" at bounding box center [142, 276] width 138 height 19
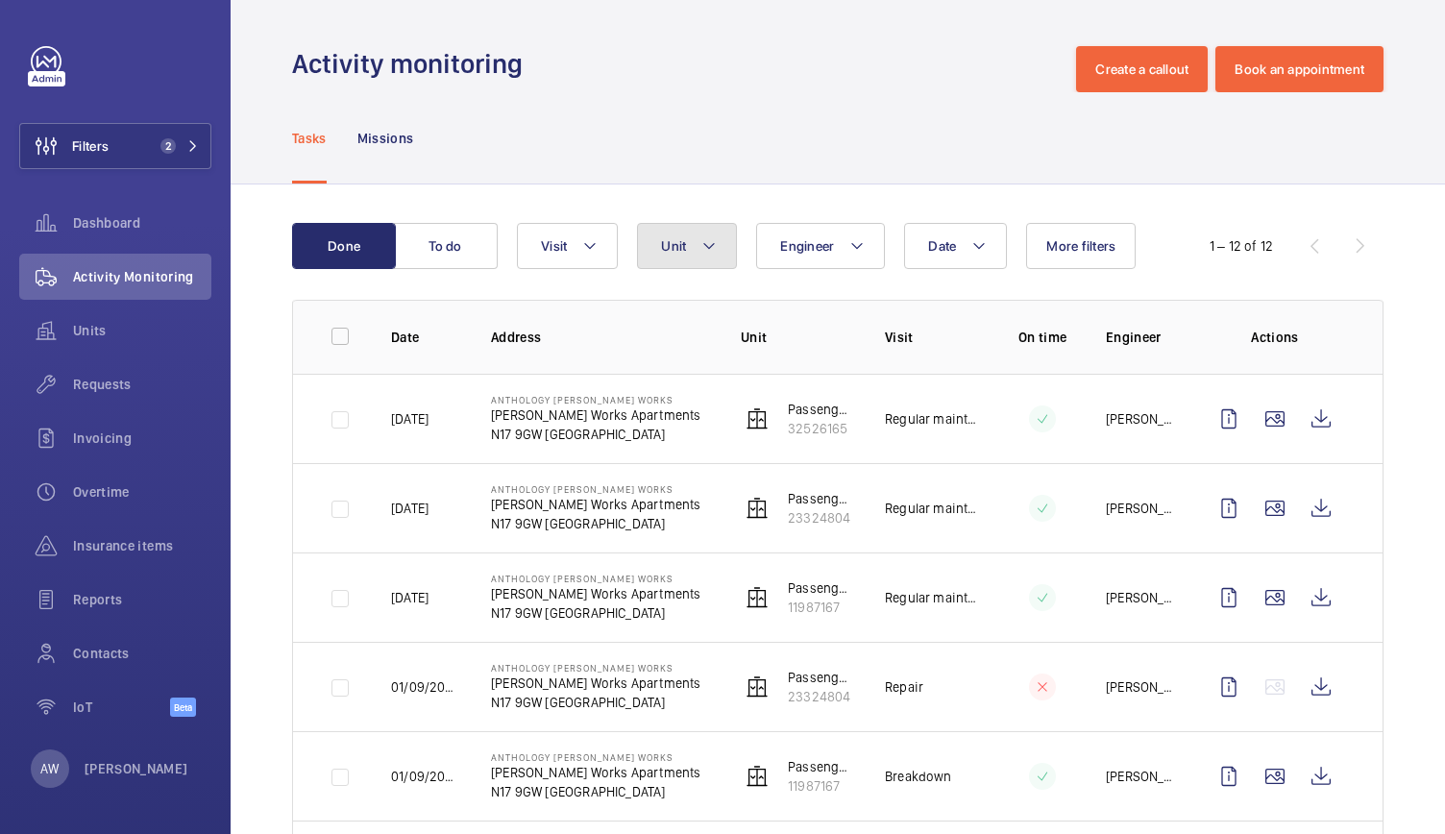
click at [690, 238] on button "Unit" at bounding box center [687, 246] width 100 height 46
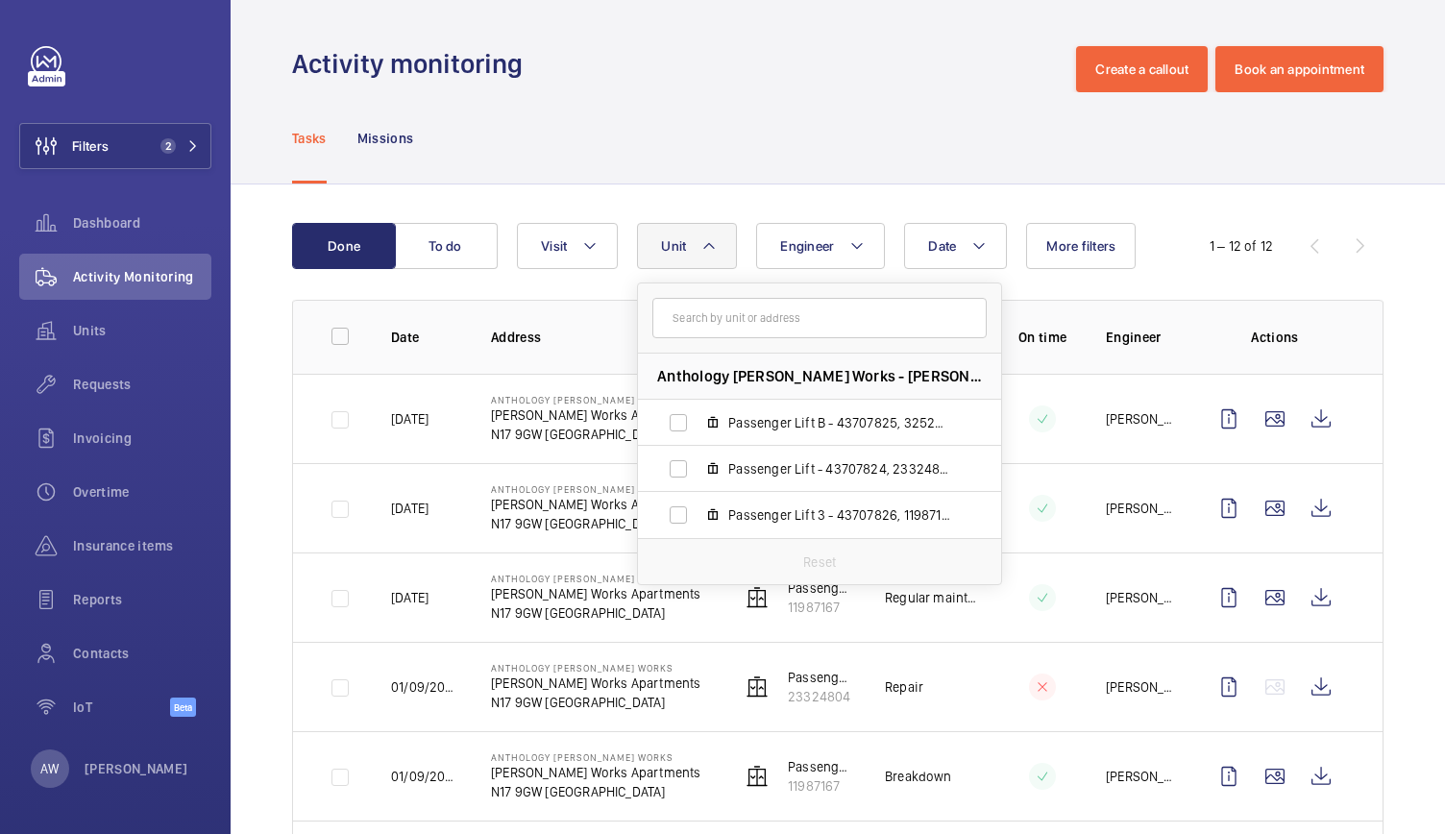
click at [690, 238] on button "Unit" at bounding box center [687, 246] width 100 height 46
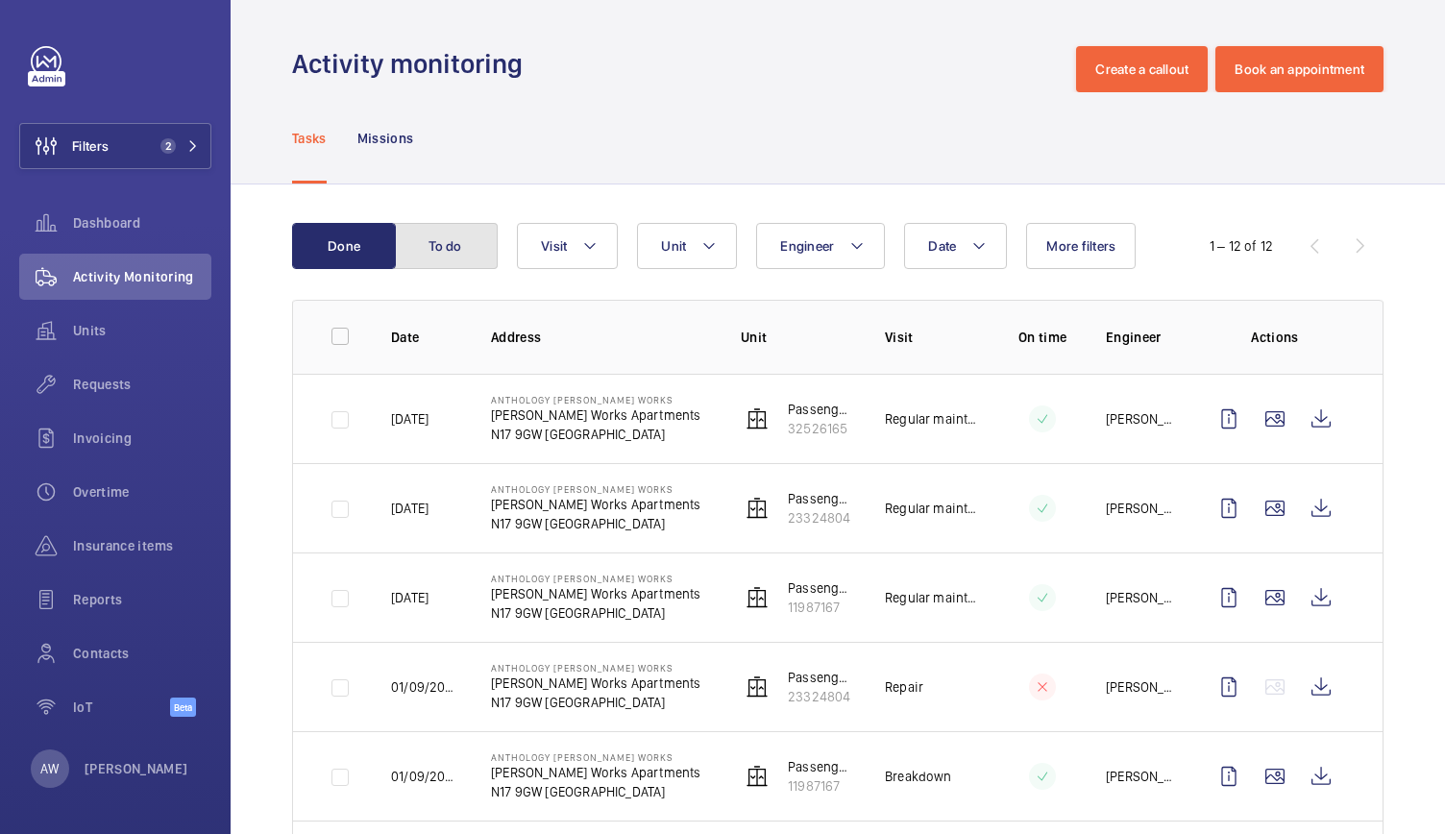
click at [455, 244] on button "To do" at bounding box center [446, 246] width 104 height 46
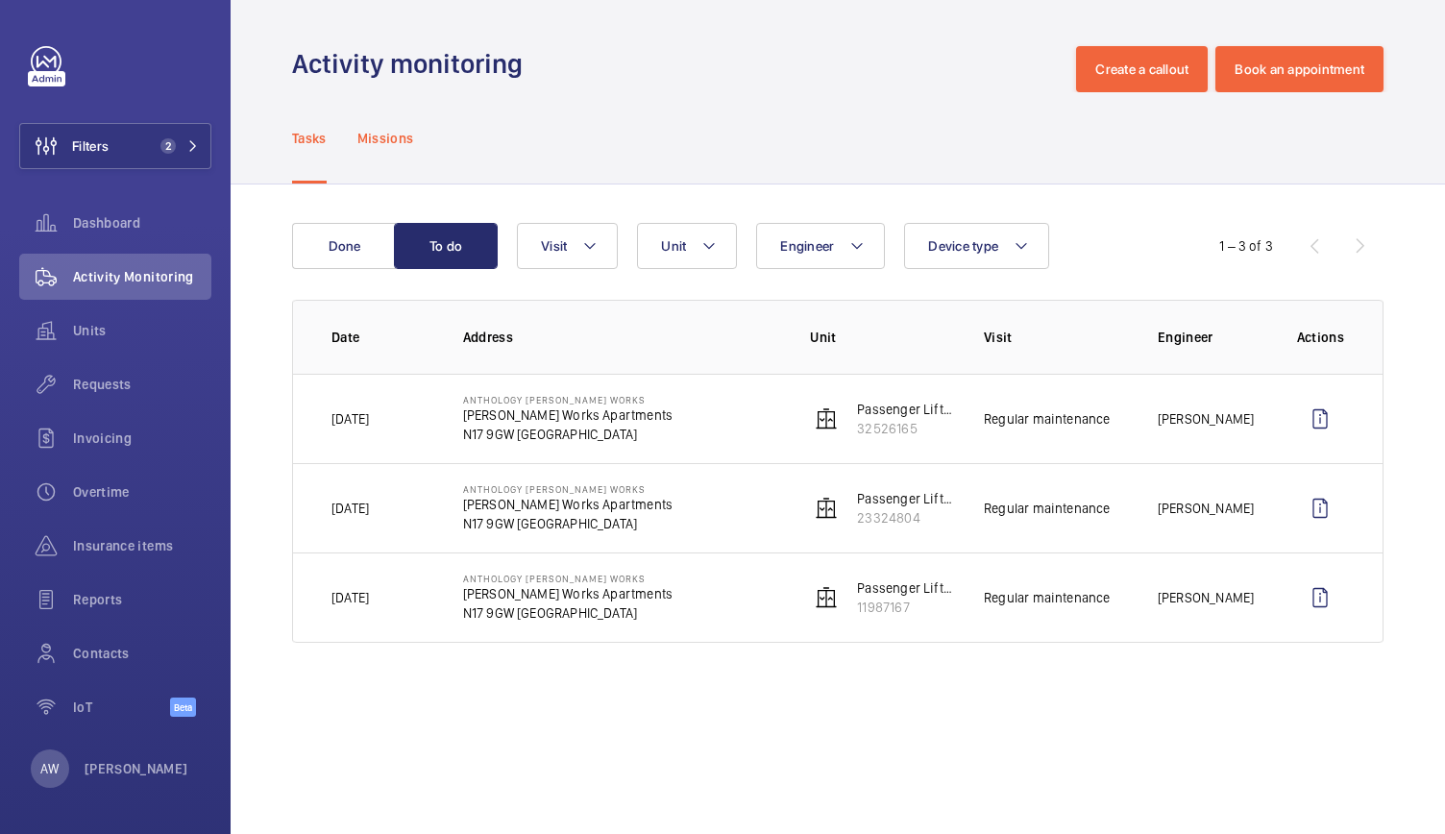
click at [398, 153] on div "Missions" at bounding box center [385, 137] width 57 height 91
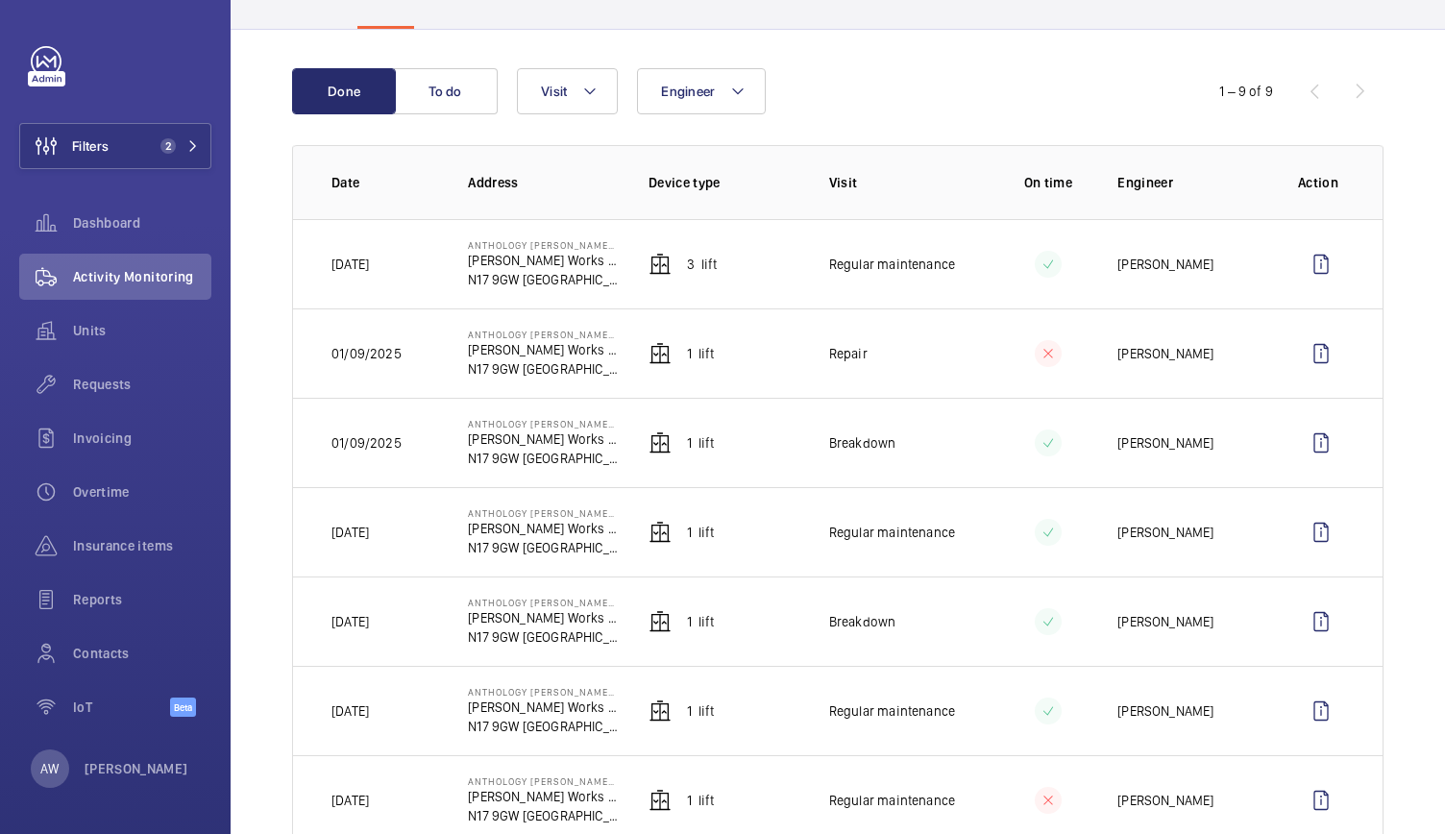
scroll to position [205, 0]
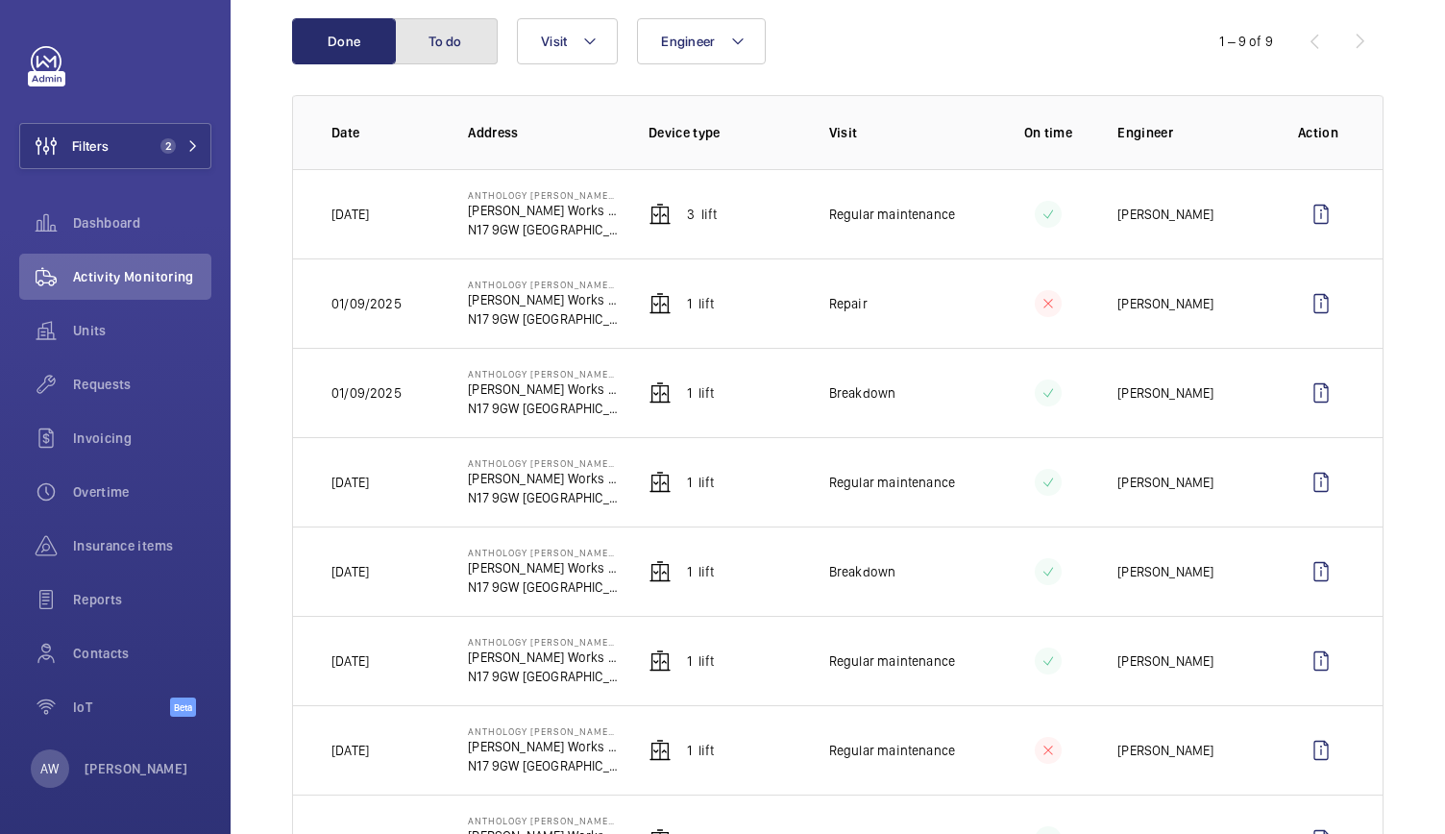
click at [446, 54] on button "To do" at bounding box center [446, 41] width 104 height 46
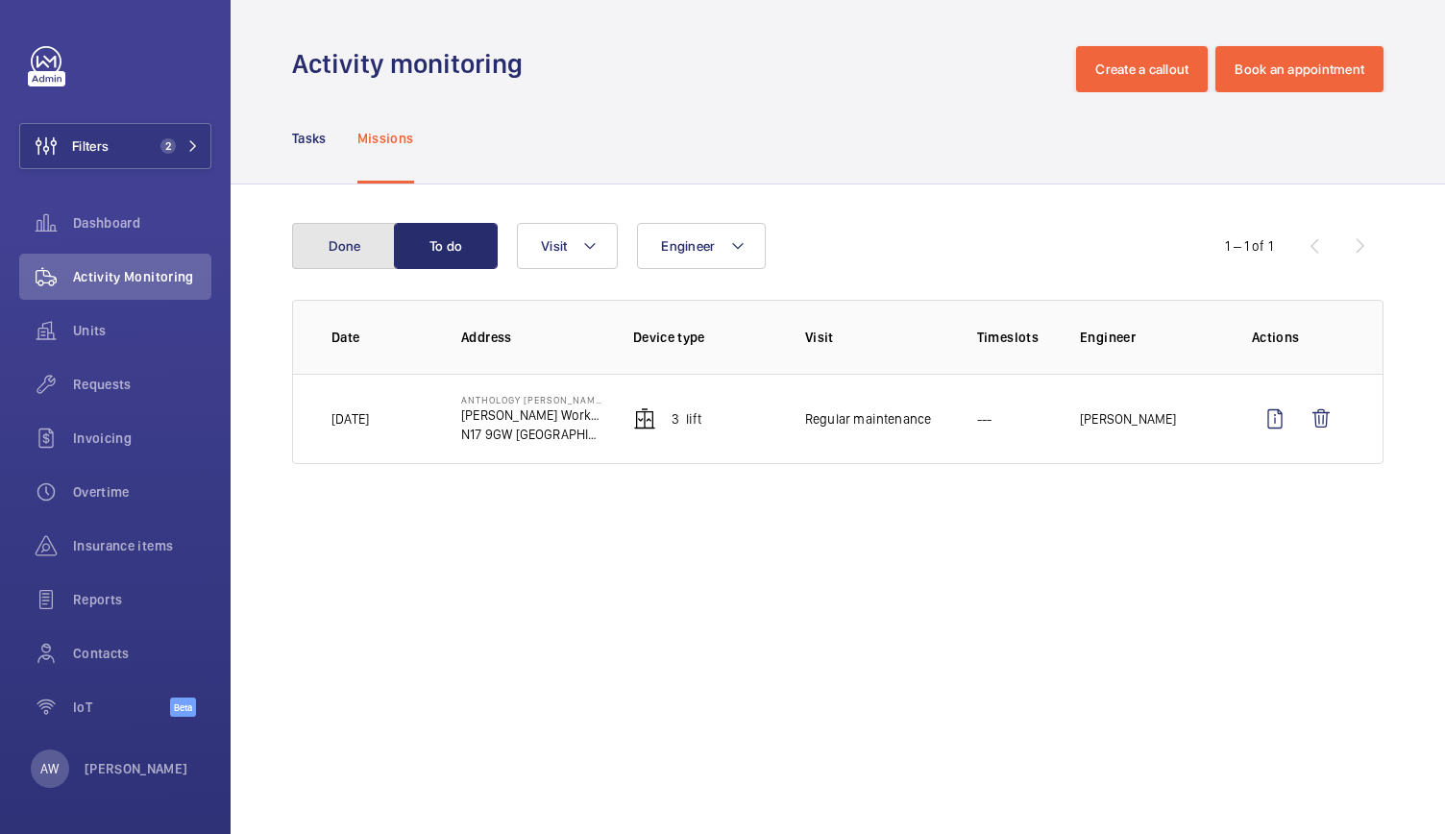
click at [348, 262] on button "Done" at bounding box center [344, 246] width 104 height 46
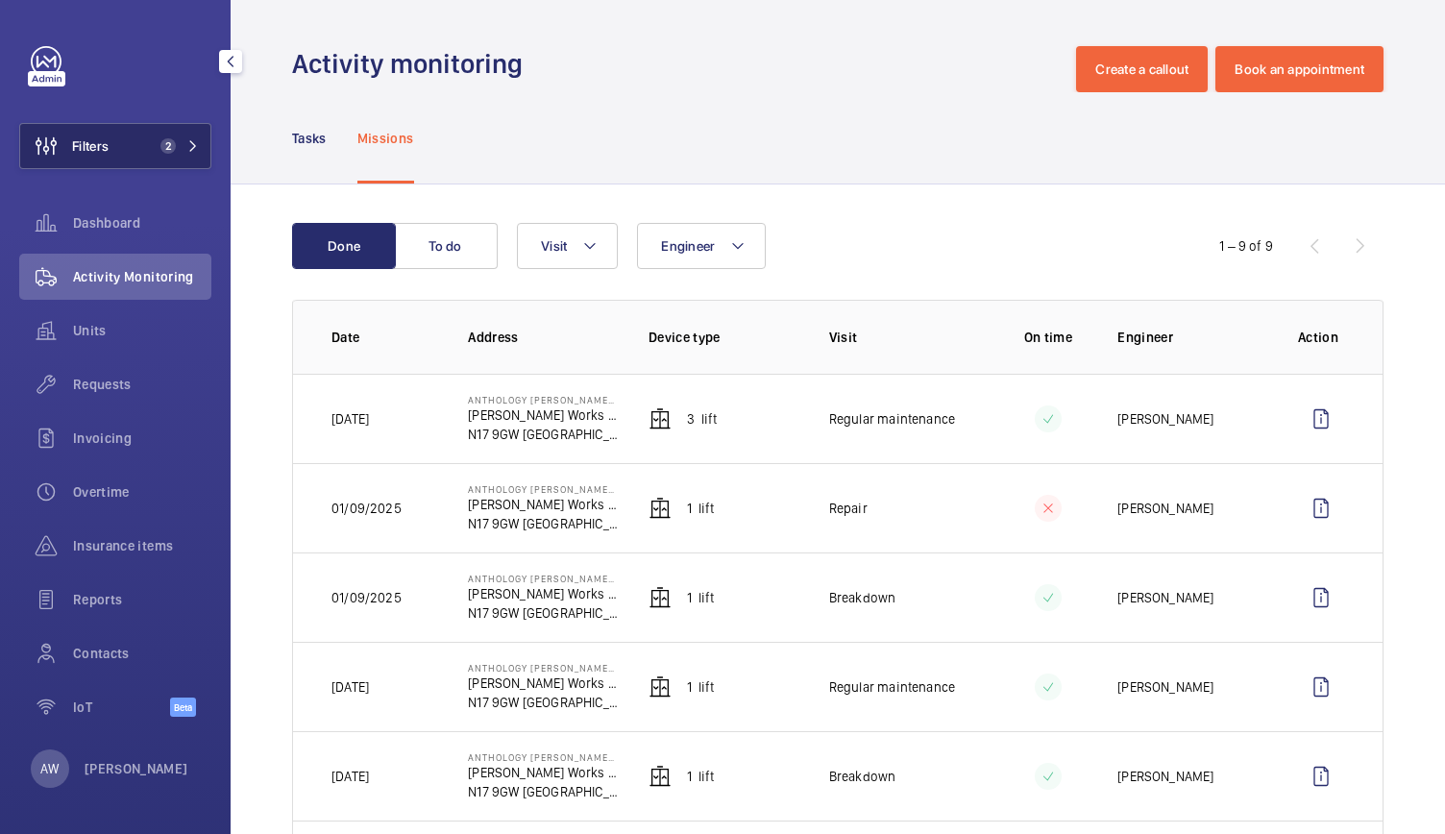
click at [197, 143] on mat-icon at bounding box center [193, 146] width 12 height 12
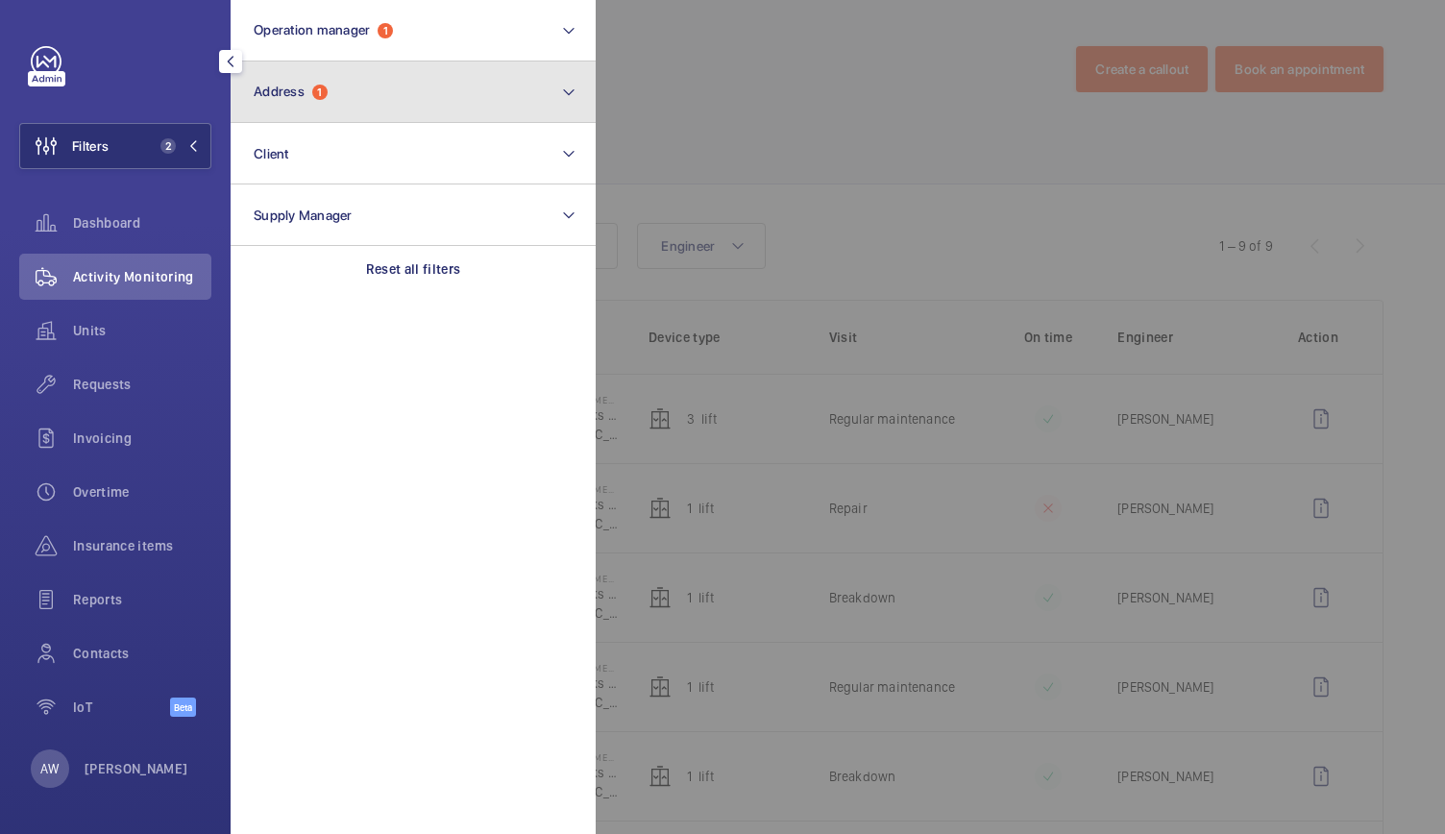
click at [345, 116] on button "Address 1" at bounding box center [413, 91] width 365 height 61
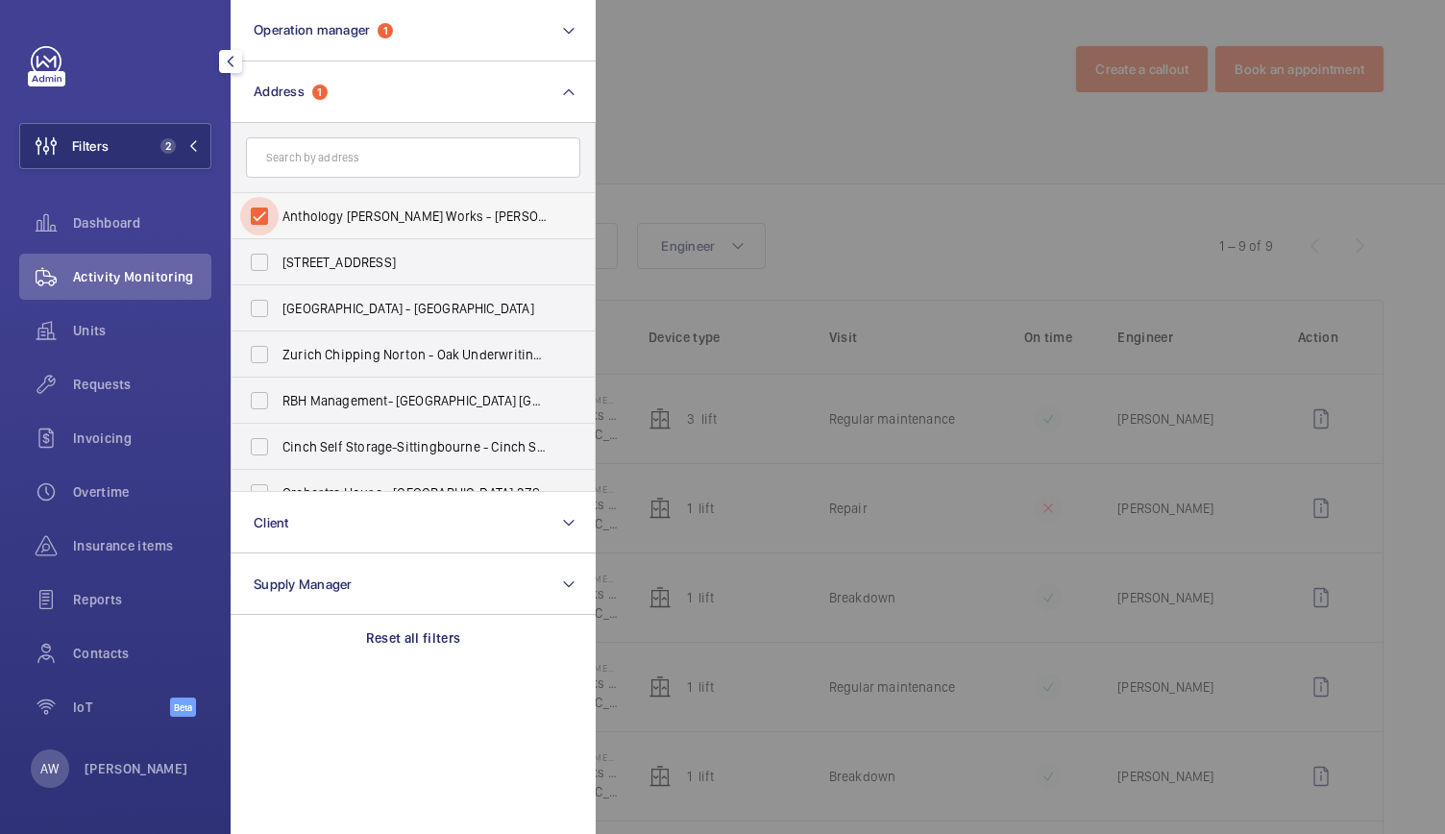
click at [259, 217] on input "Anthology Hale Works - Hale Works Apartments, LONDON N17 9GW" at bounding box center [259, 216] width 38 height 38
checkbox input "false"
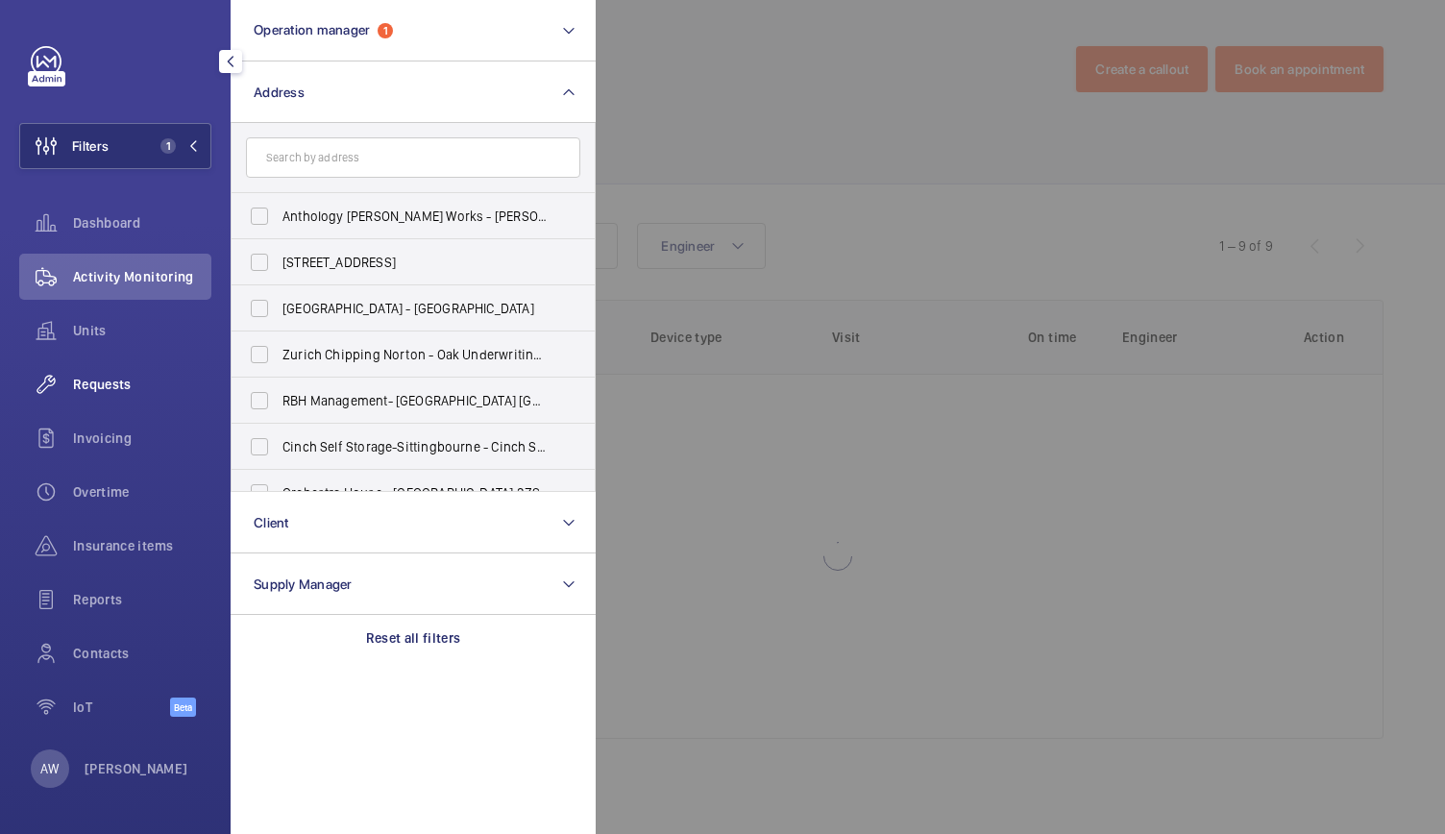
click at [93, 394] on div "Requests" at bounding box center [115, 384] width 192 height 46
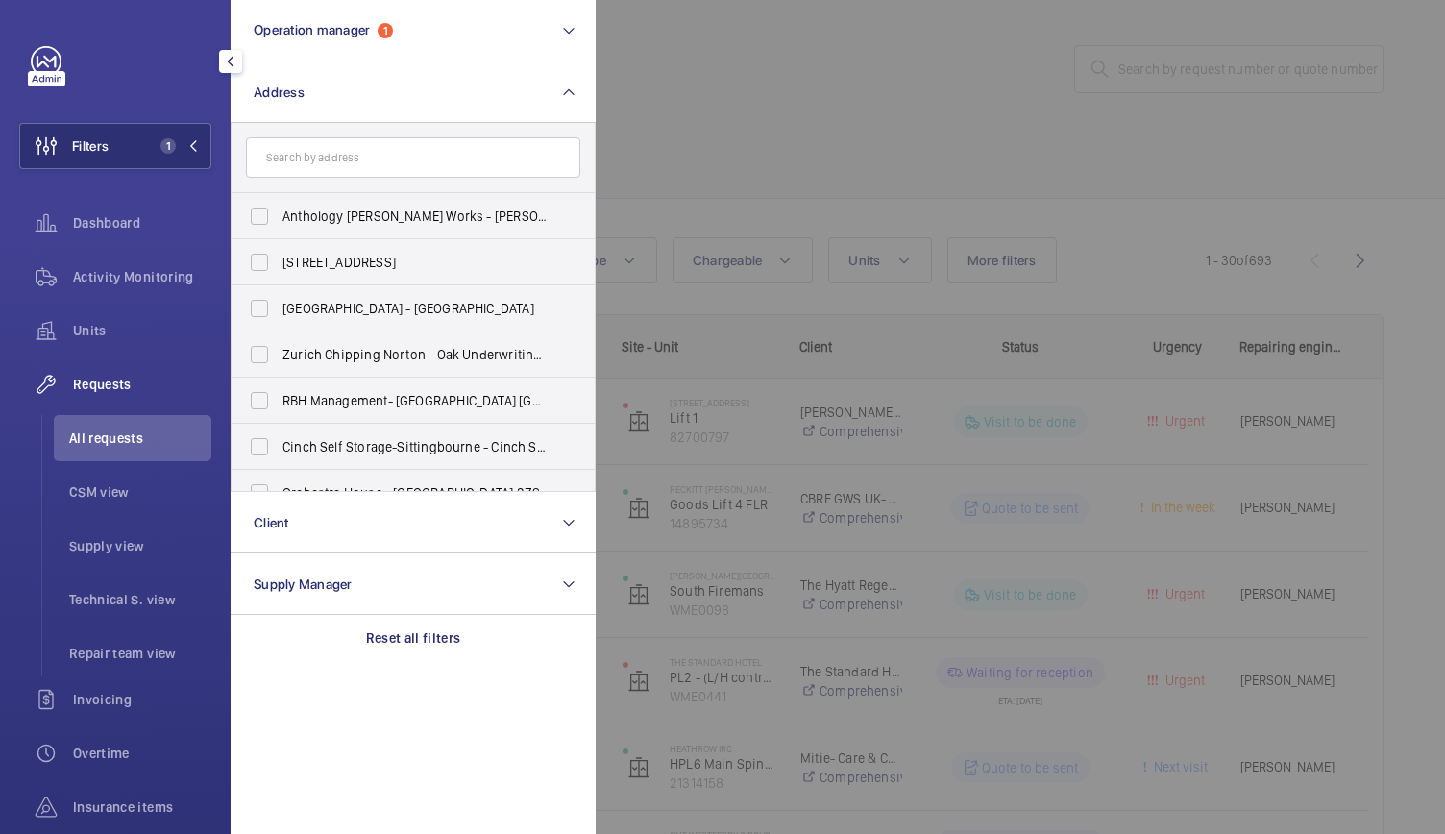
click at [716, 105] on div at bounding box center [1317, 417] width 1445 height 834
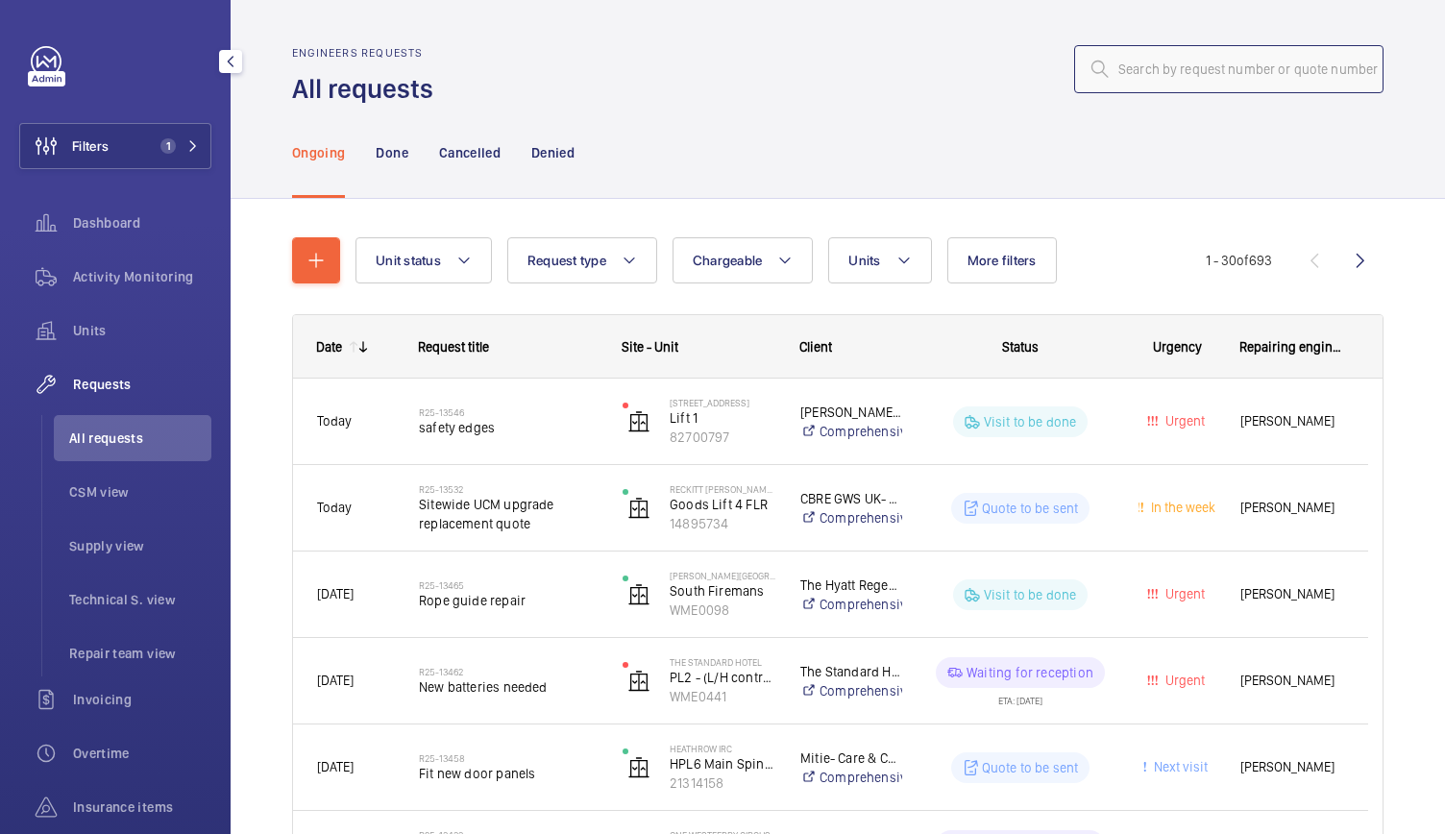
click at [1105, 66] on input "text" at bounding box center [1228, 69] width 309 height 48
paste input "R25-13532"
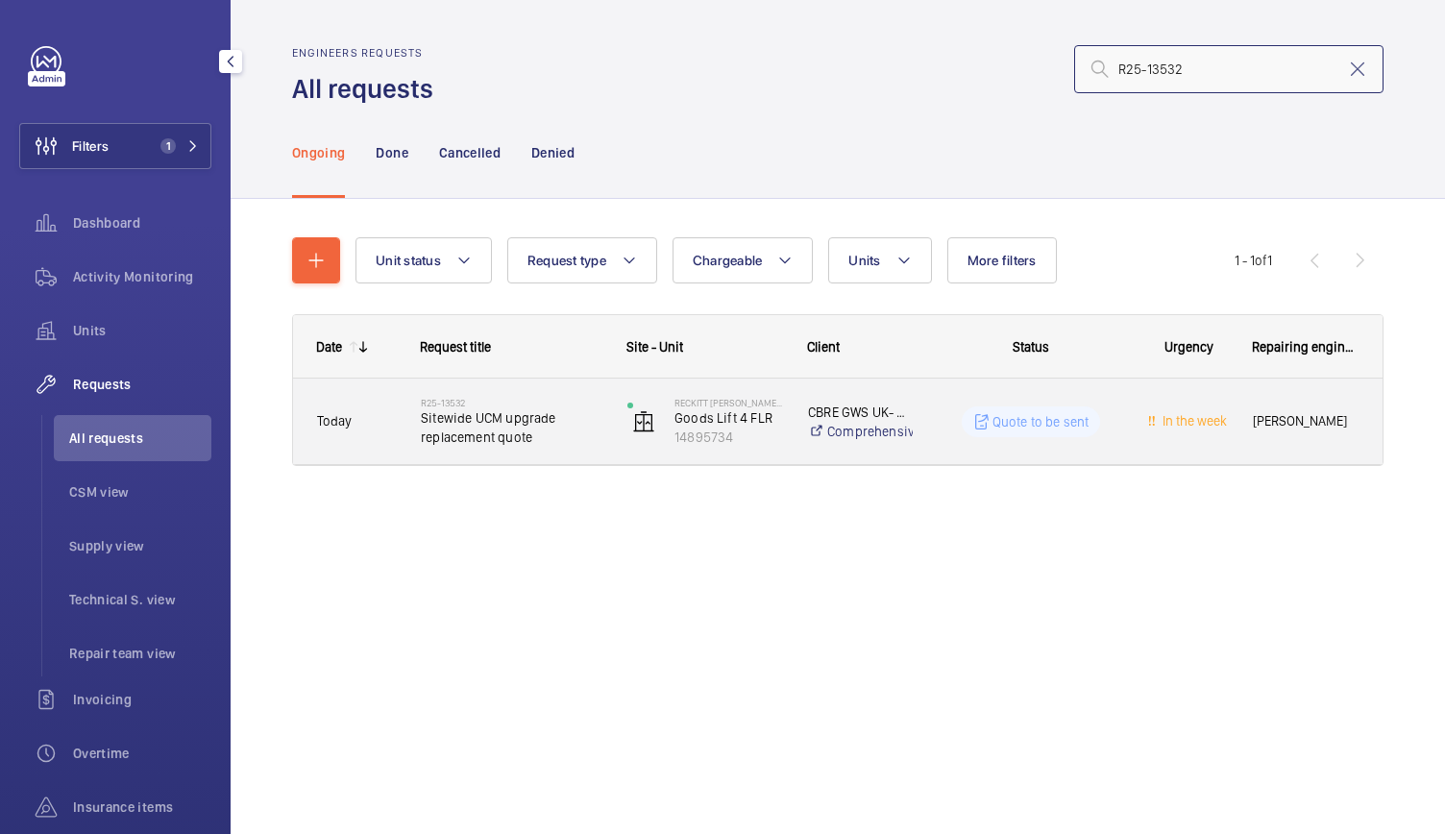
type input "R25-13532"
click at [590, 452] on div "R25-13532 Sitewide UCM upgrade replacement quote" at bounding box center [500, 421] width 205 height 86
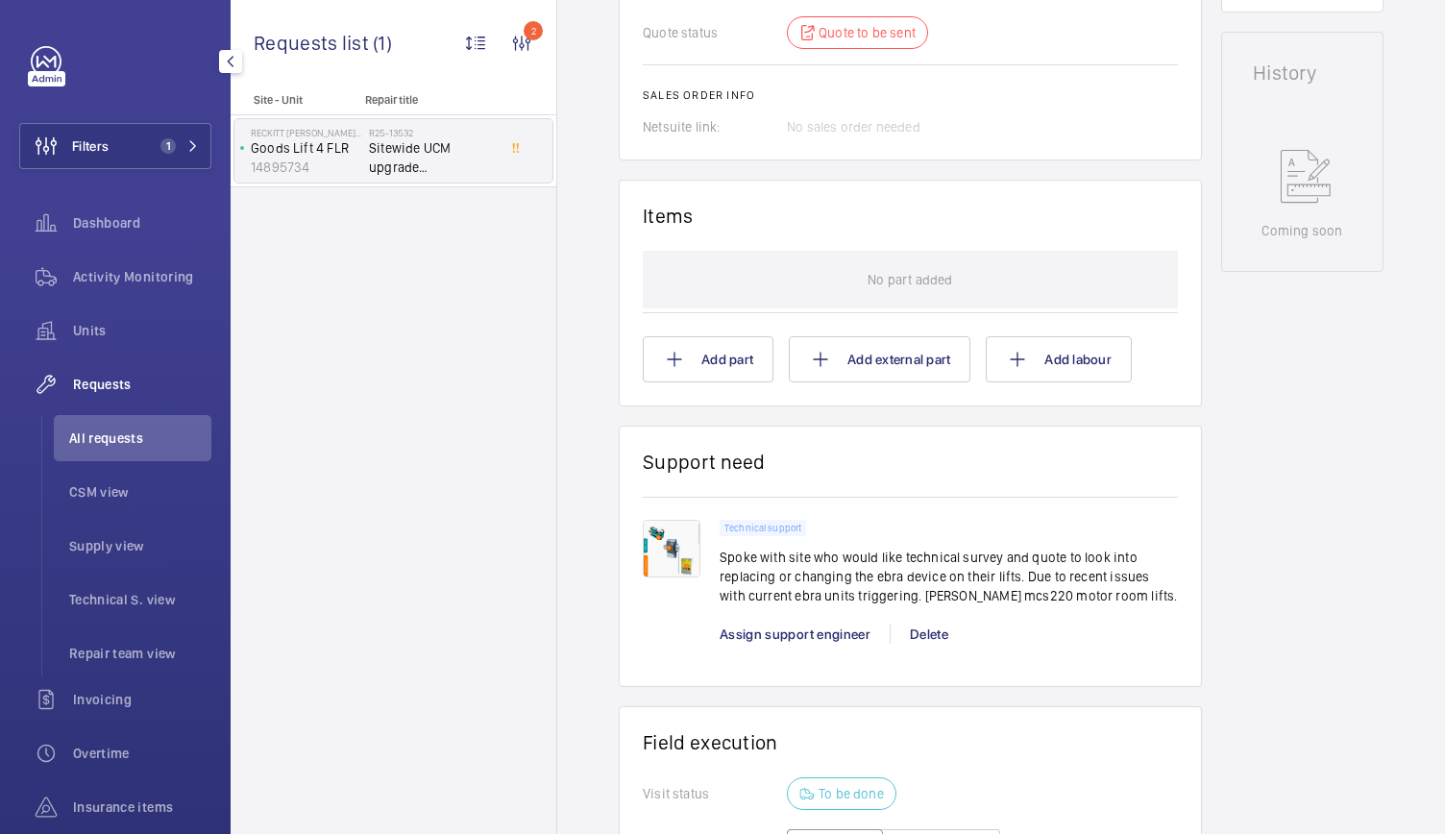
scroll to position [979, 0]
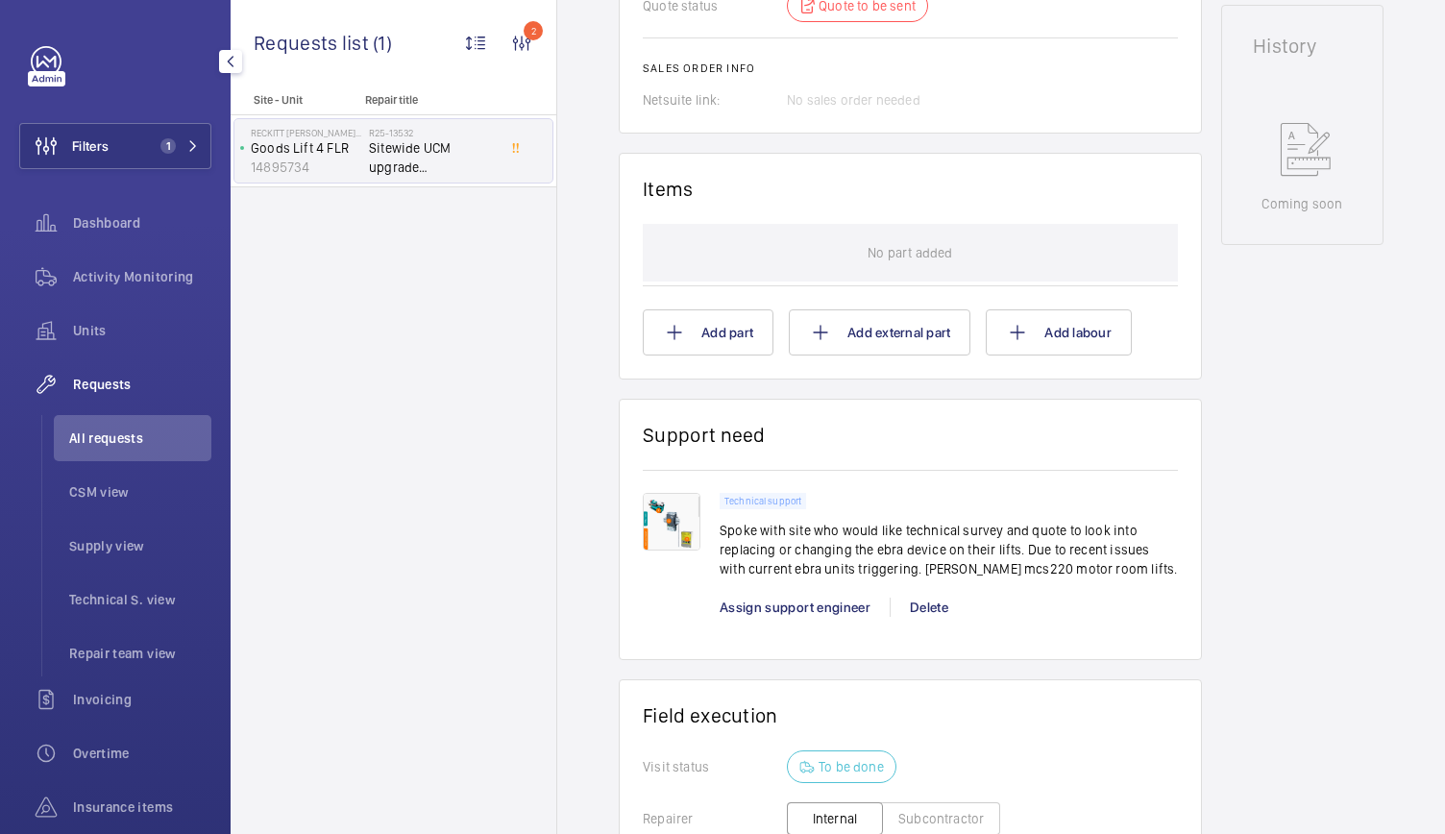
click at [645, 518] on img at bounding box center [672, 522] width 58 height 58
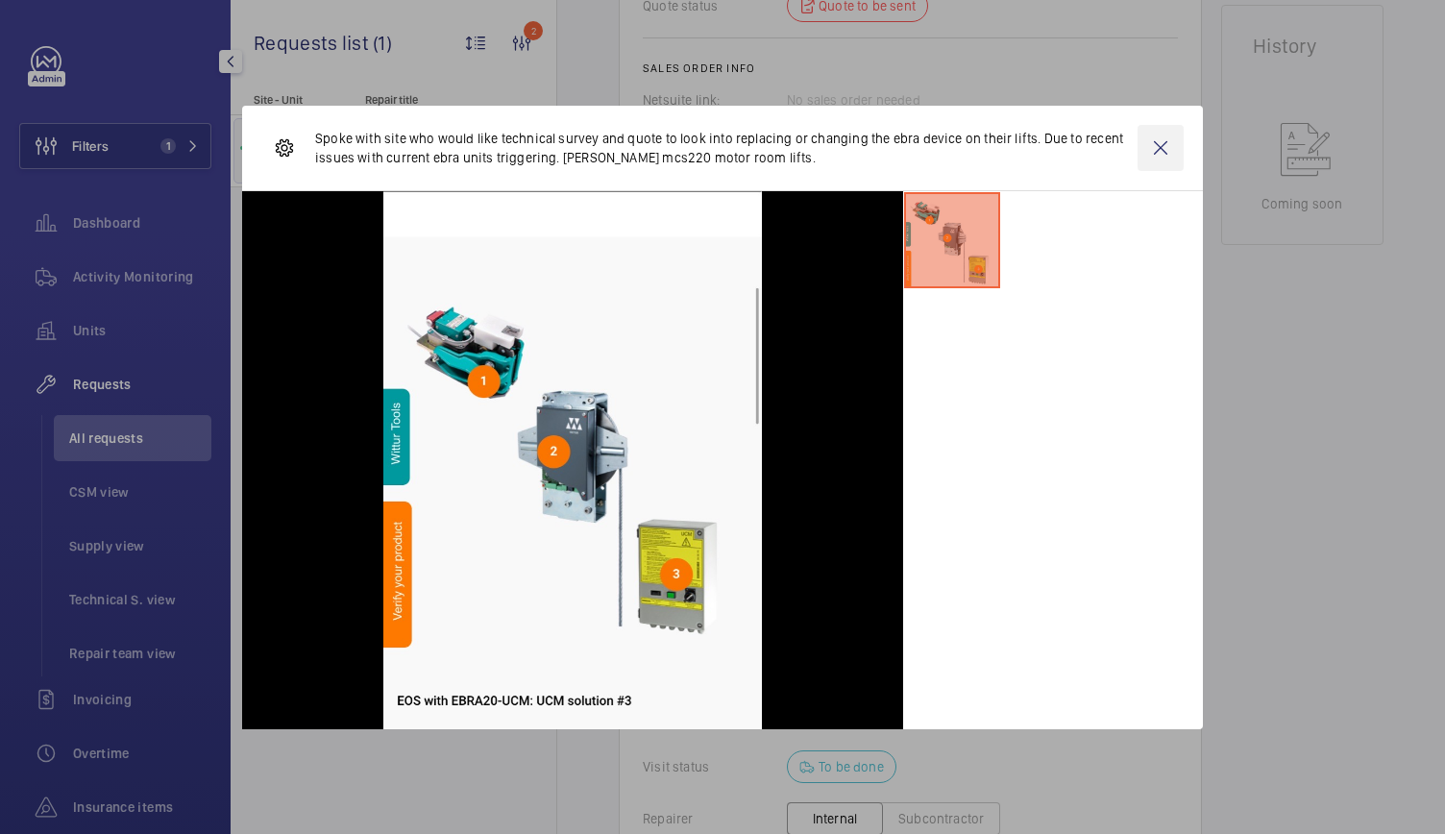
click at [1162, 136] on wm-front-icon-button at bounding box center [1160, 148] width 46 height 46
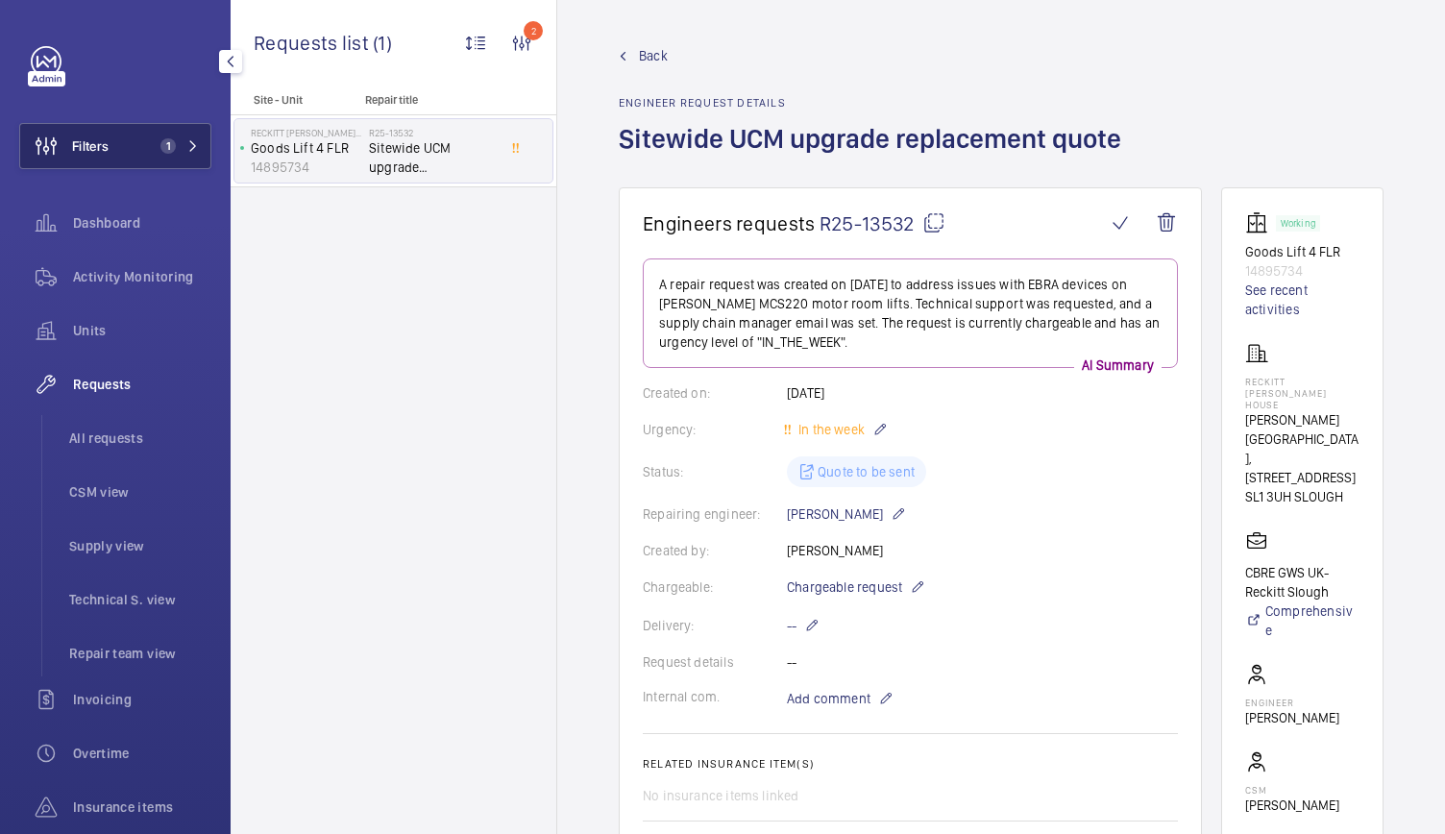
click at [187, 157] on button "Filters 1" at bounding box center [115, 146] width 192 height 46
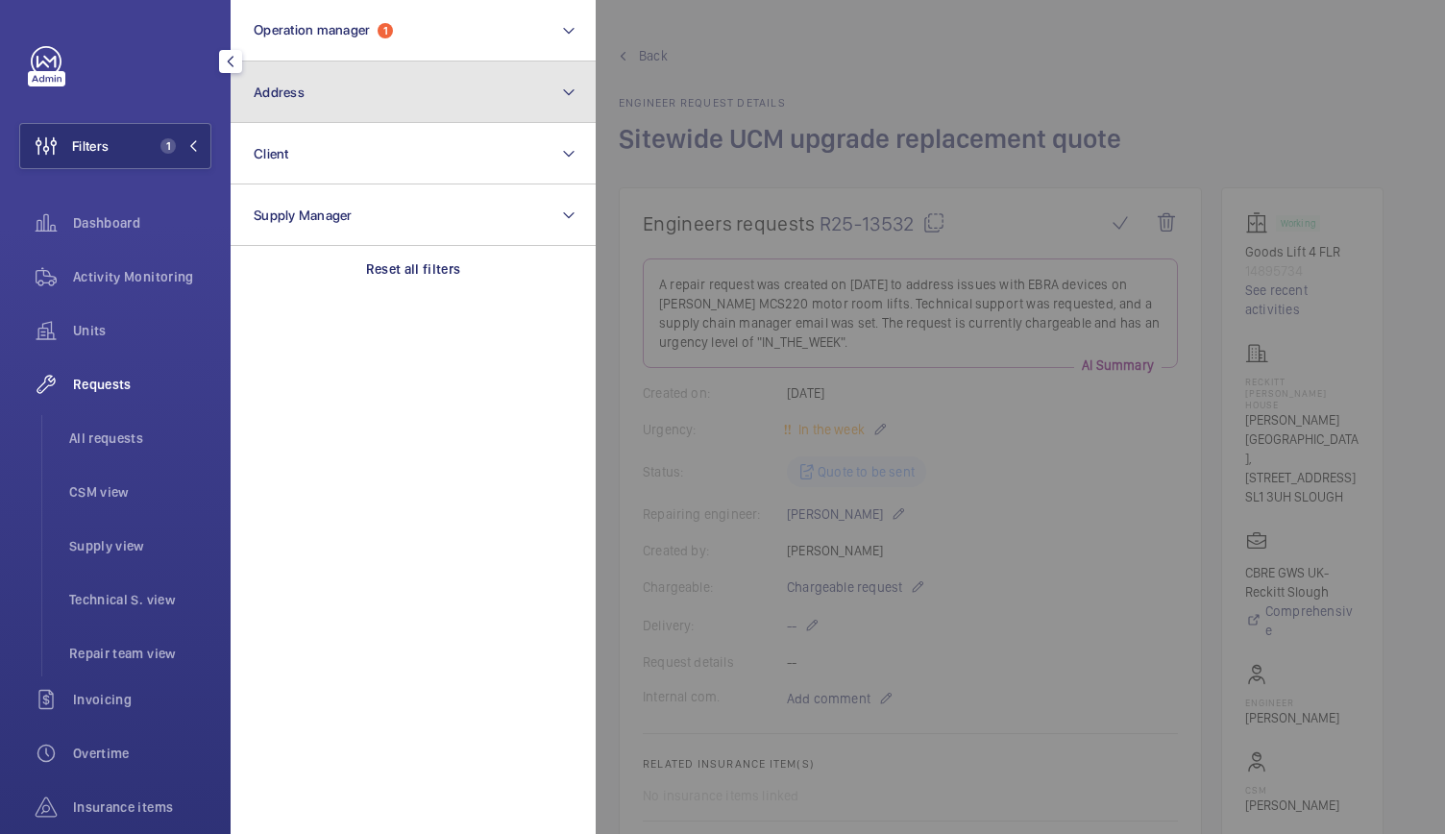
click at [392, 78] on button "Address" at bounding box center [413, 91] width 365 height 61
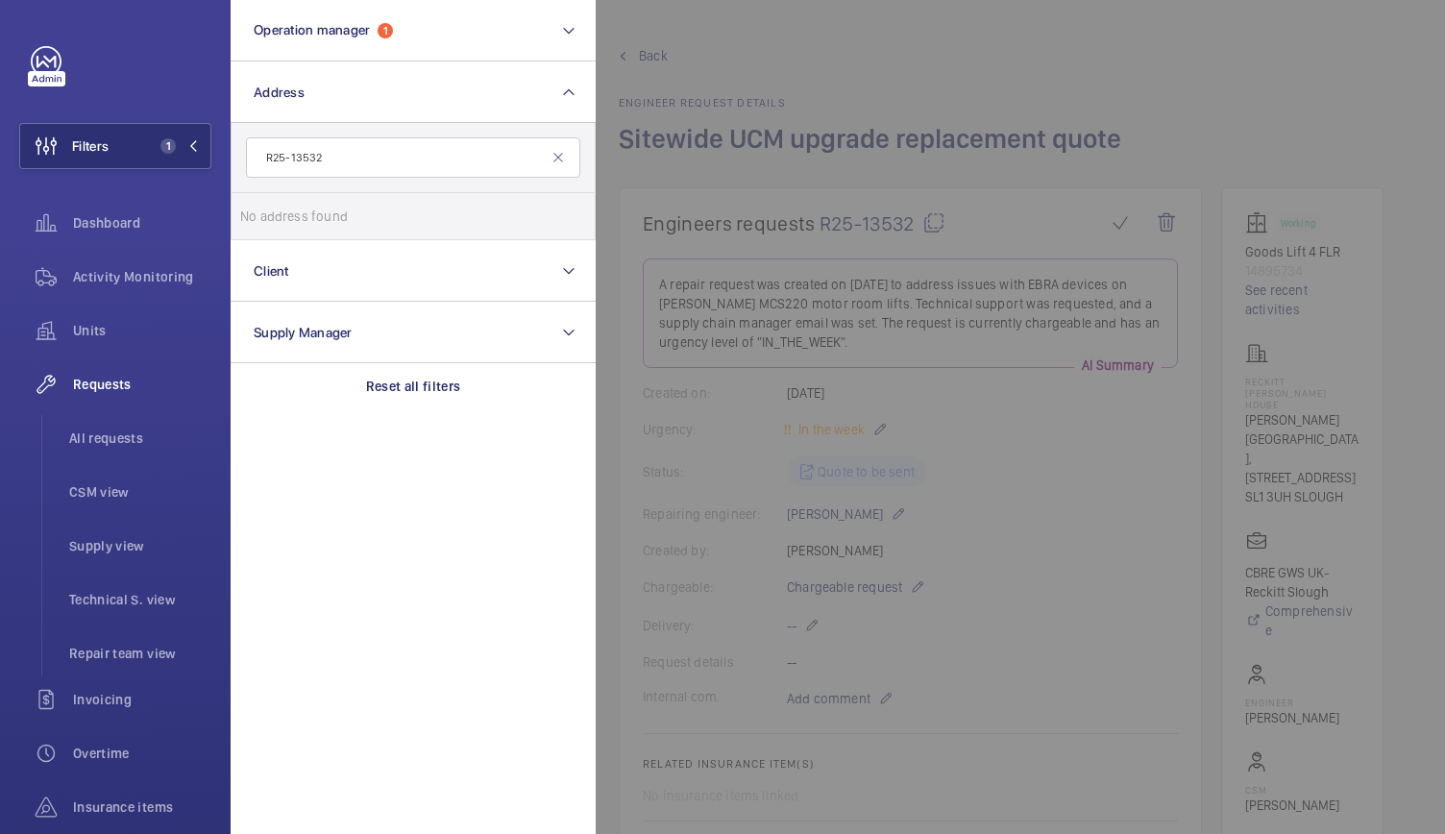
type input "R25-13532"
click at [563, 158] on mat-icon at bounding box center [557, 157] width 15 height 15
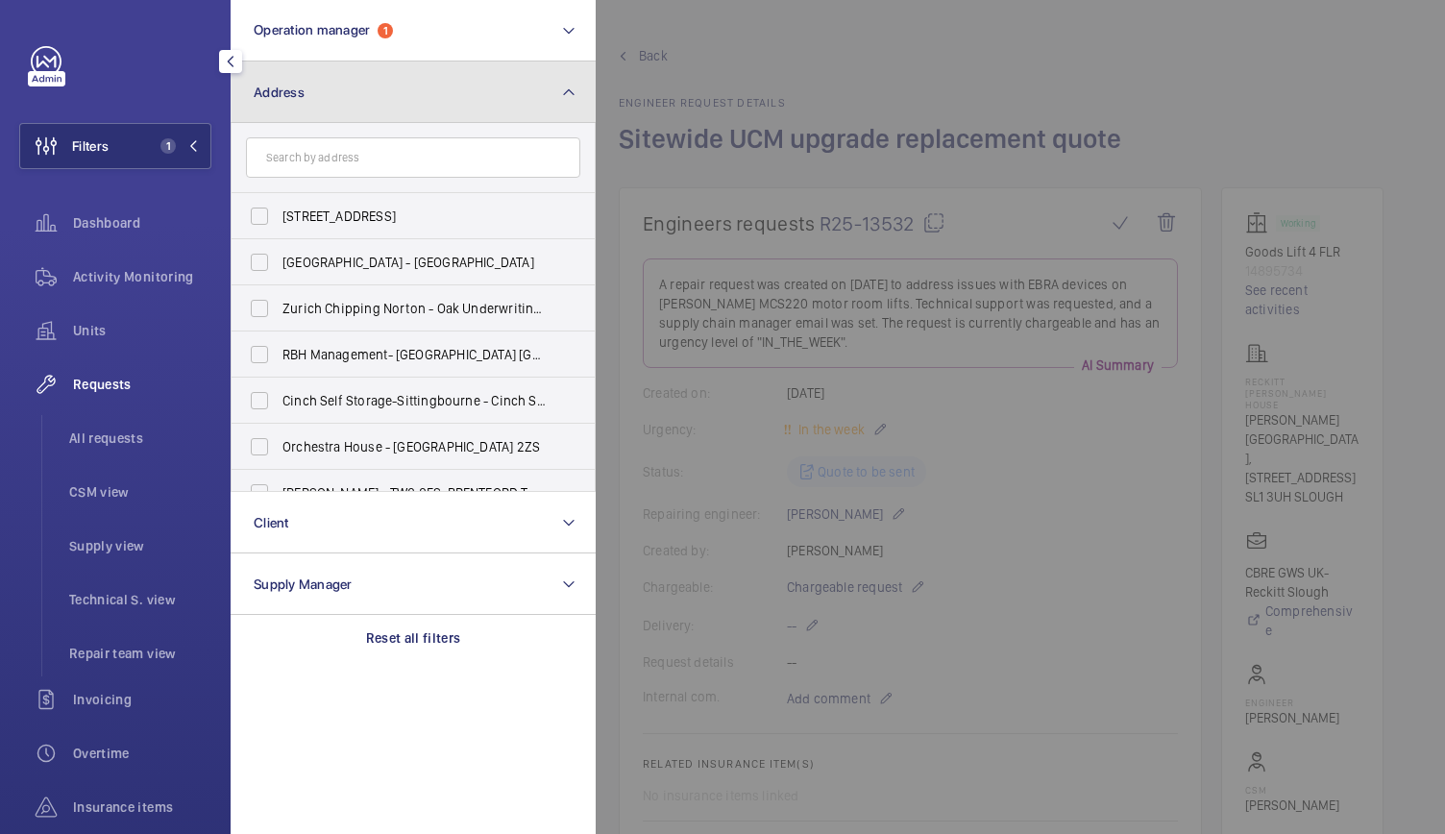
click at [515, 96] on button "Address" at bounding box center [413, 91] width 365 height 61
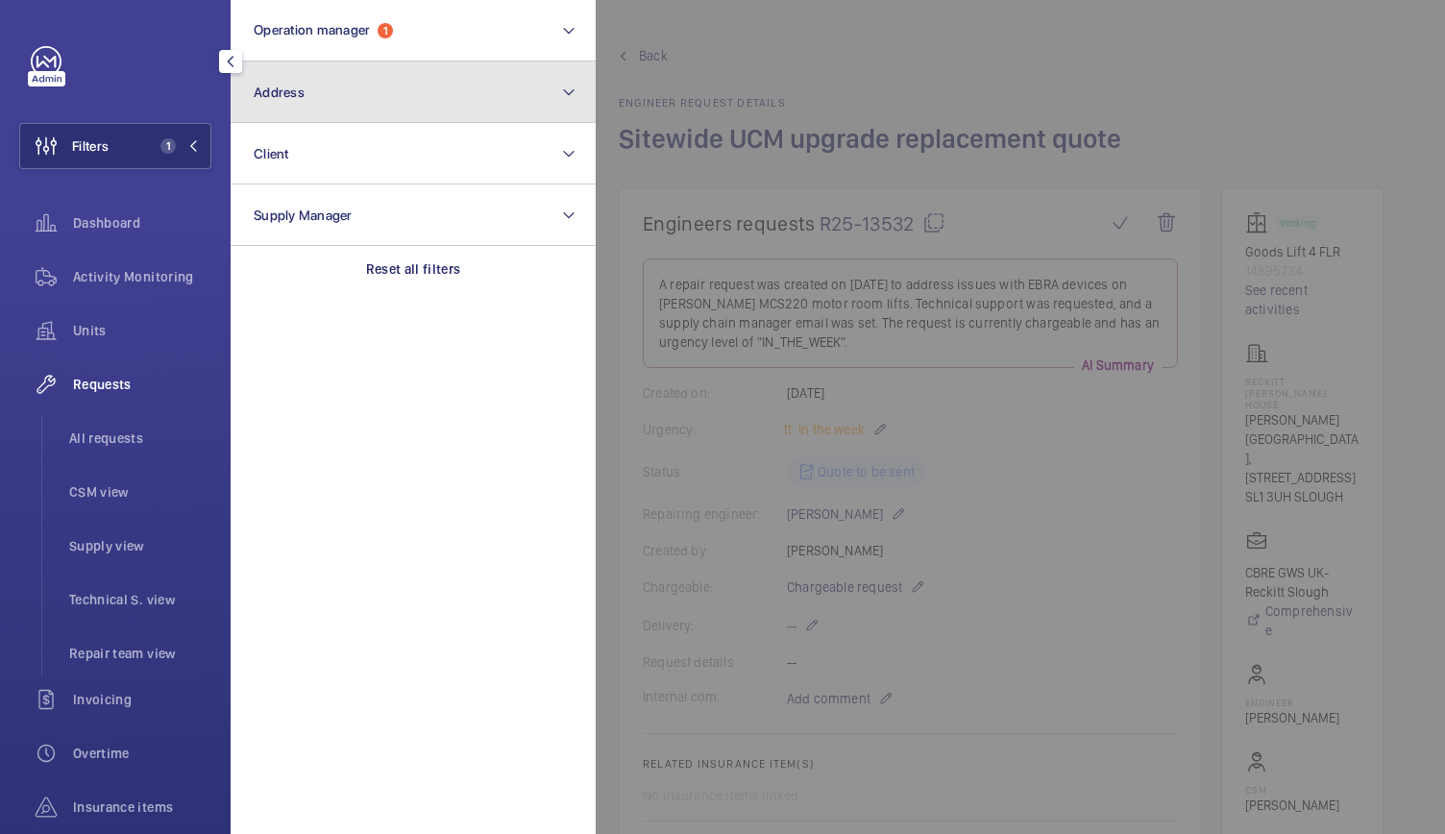
click at [515, 96] on button "Address" at bounding box center [413, 91] width 365 height 61
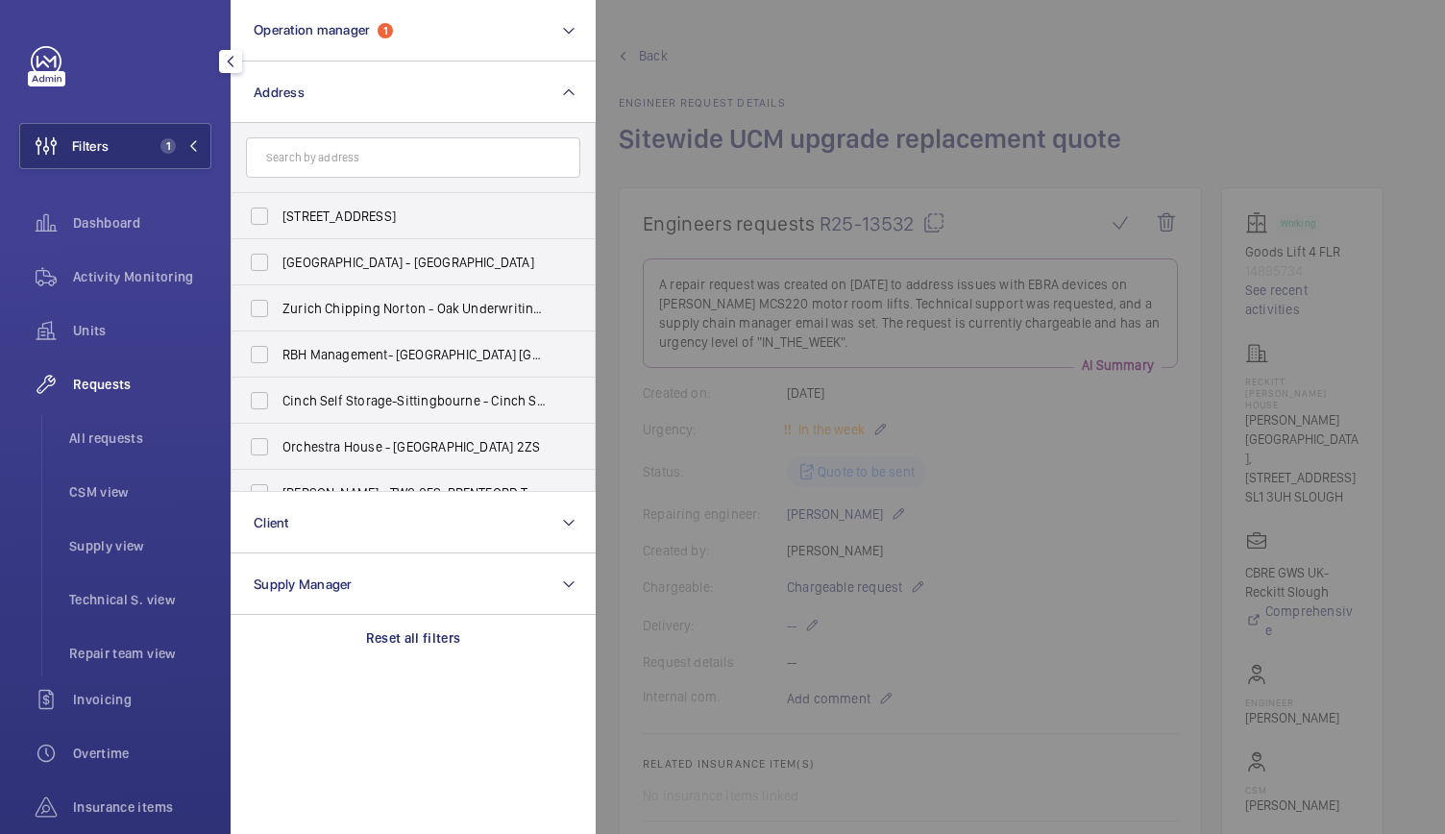
click at [426, 170] on input "text" at bounding box center [413, 157] width 334 height 40
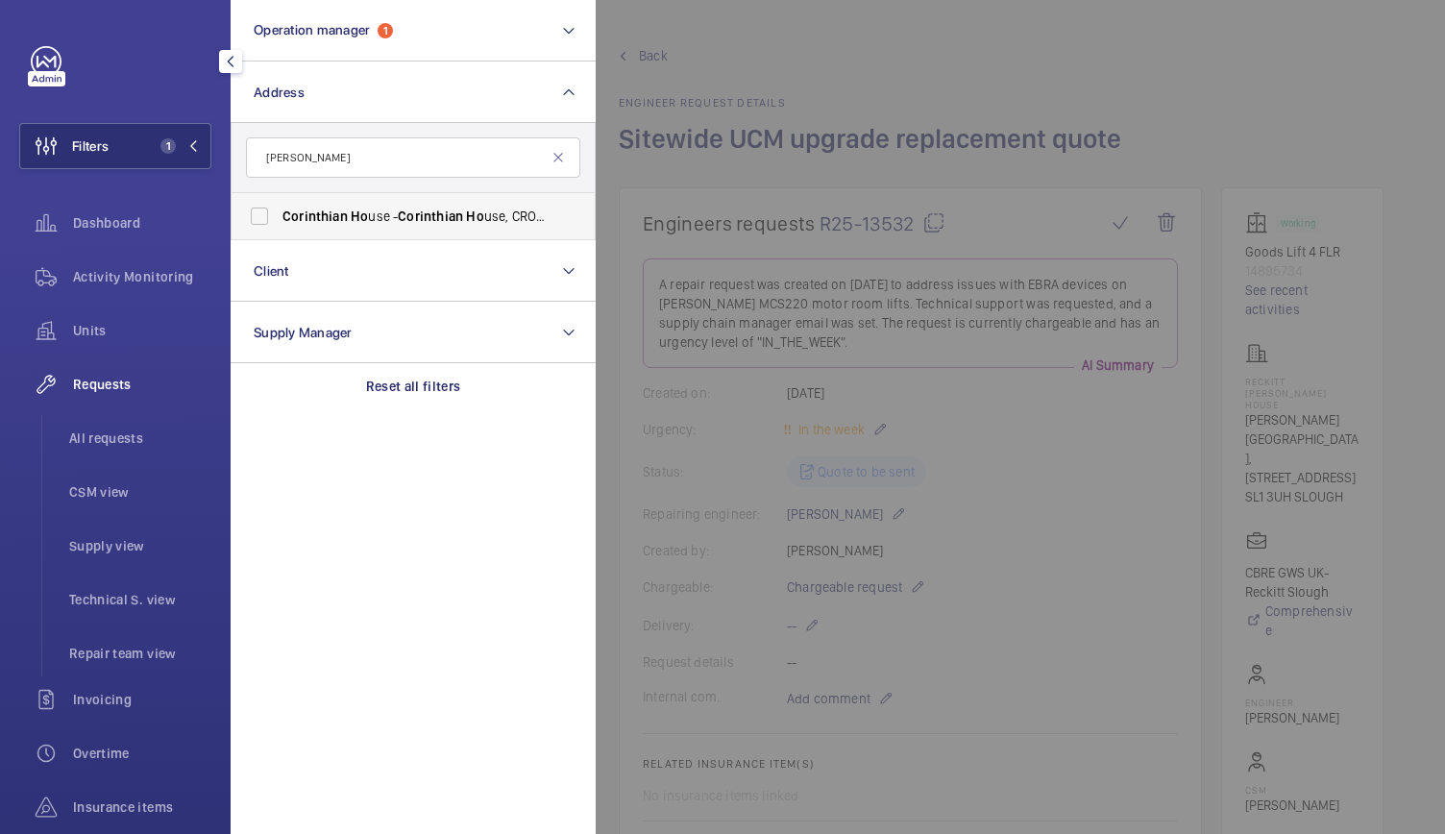
type input "[PERSON_NAME]"
click at [400, 208] on span "Corinthian" at bounding box center [430, 215] width 65 height 15
click at [279, 208] on input "Corinthian Ho use - Corinthian Ho use, CROYDON CR0 2BX" at bounding box center [259, 216] width 38 height 38
checkbox input "true"
click at [119, 276] on span "Activity Monitoring" at bounding box center [142, 276] width 138 height 19
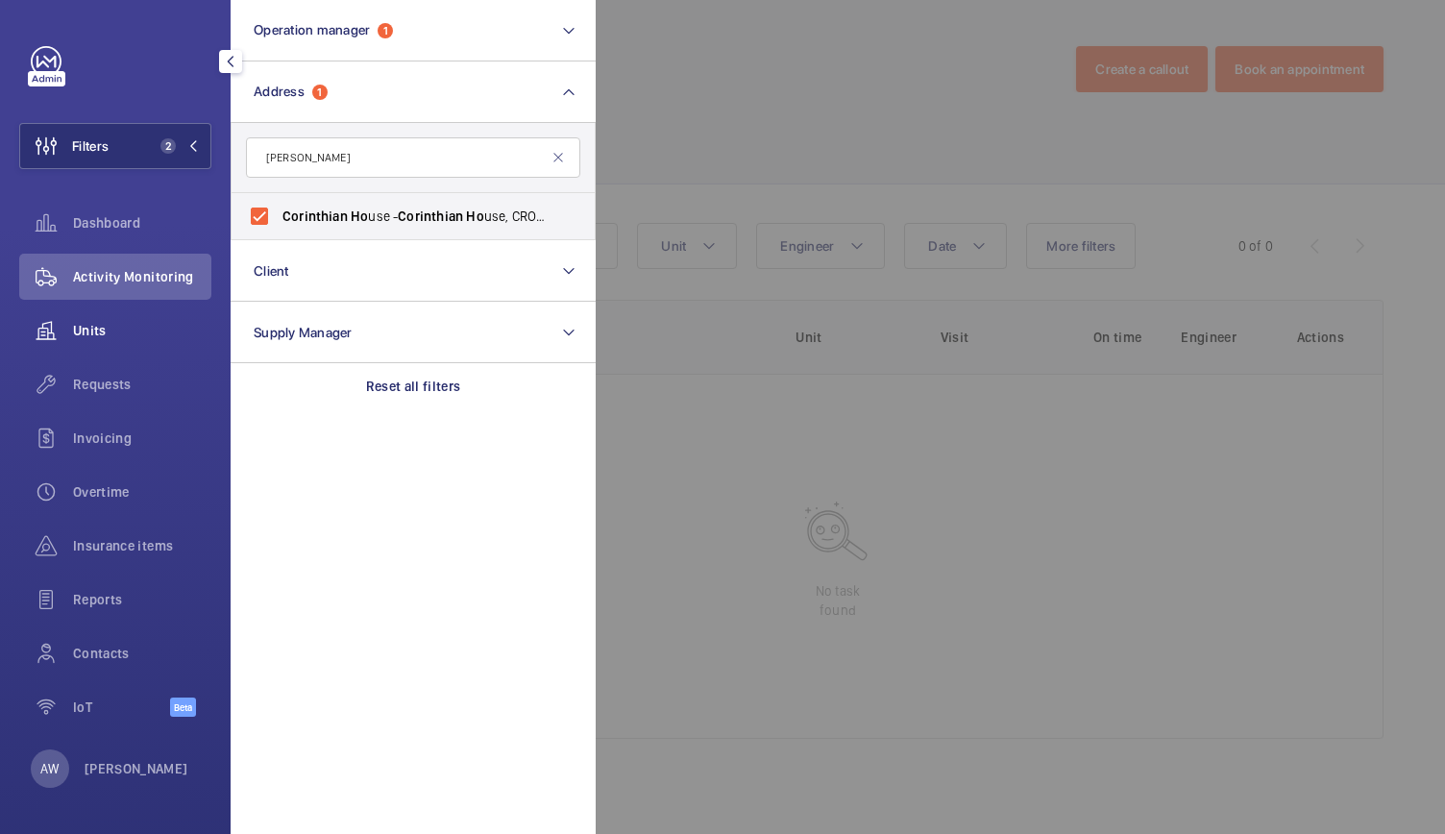
click at [89, 330] on span "Units" at bounding box center [142, 330] width 138 height 19
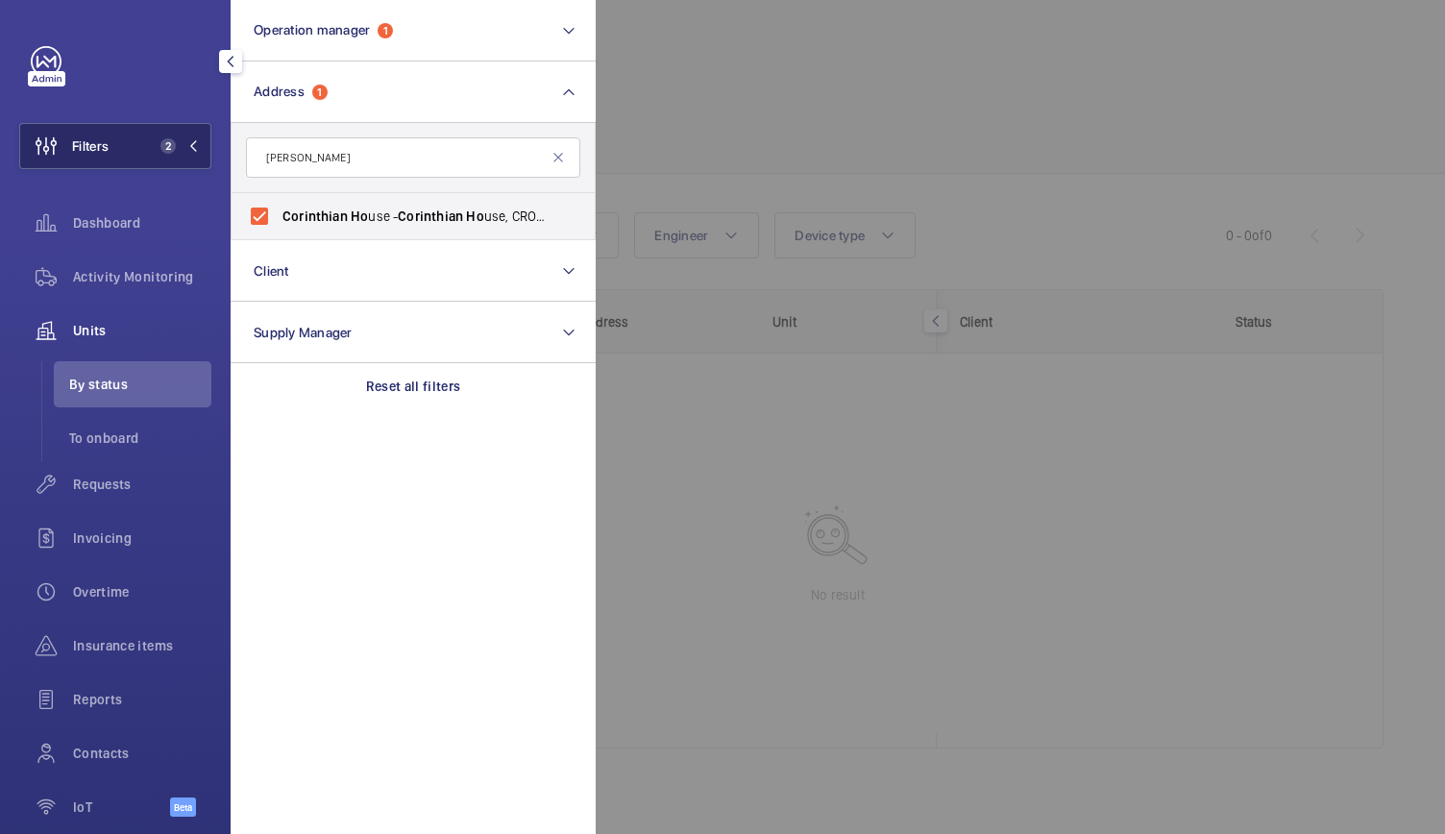
click at [187, 148] on mat-icon at bounding box center [193, 146] width 12 height 12
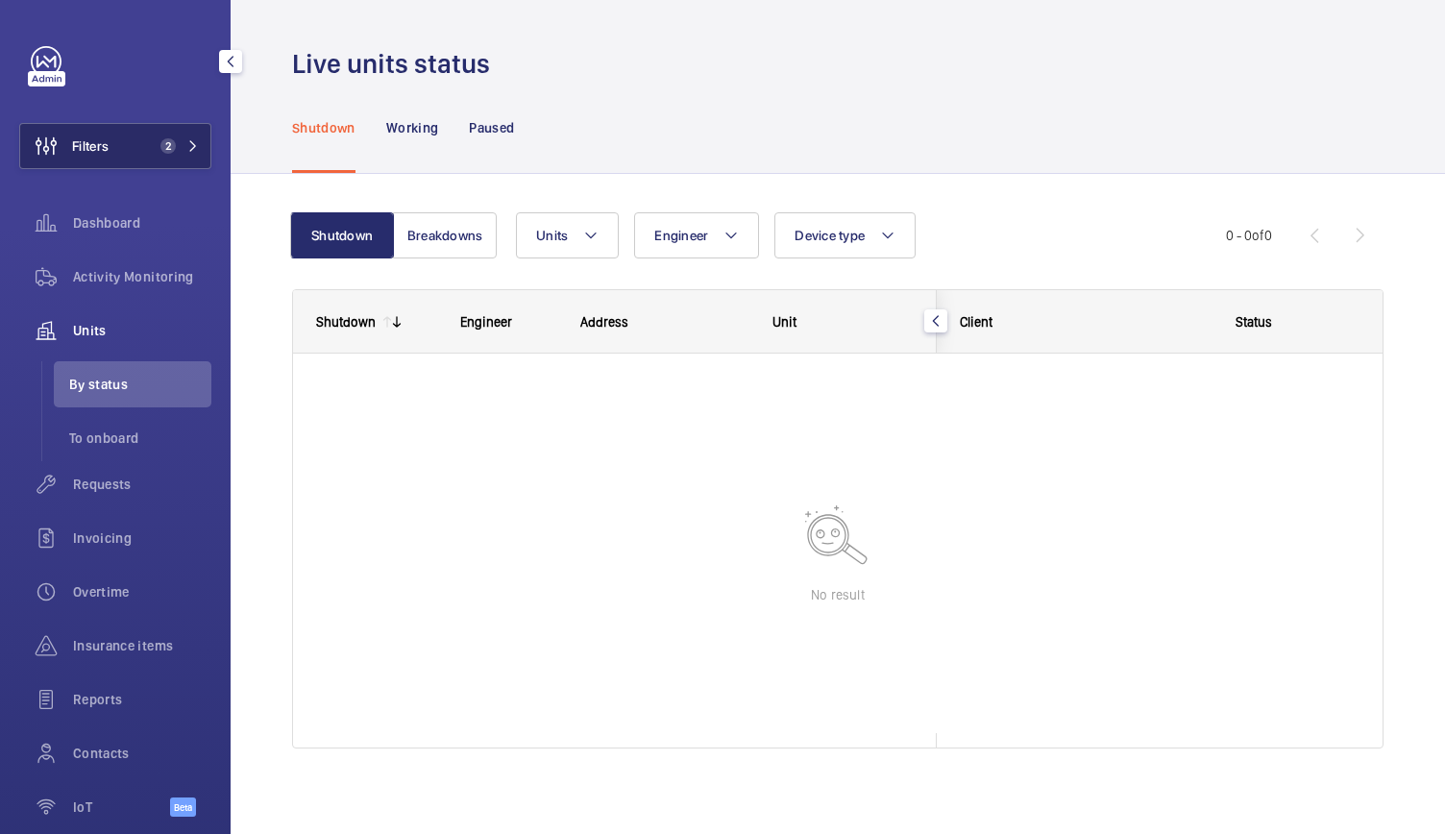
click at [187, 148] on mat-icon at bounding box center [193, 146] width 12 height 12
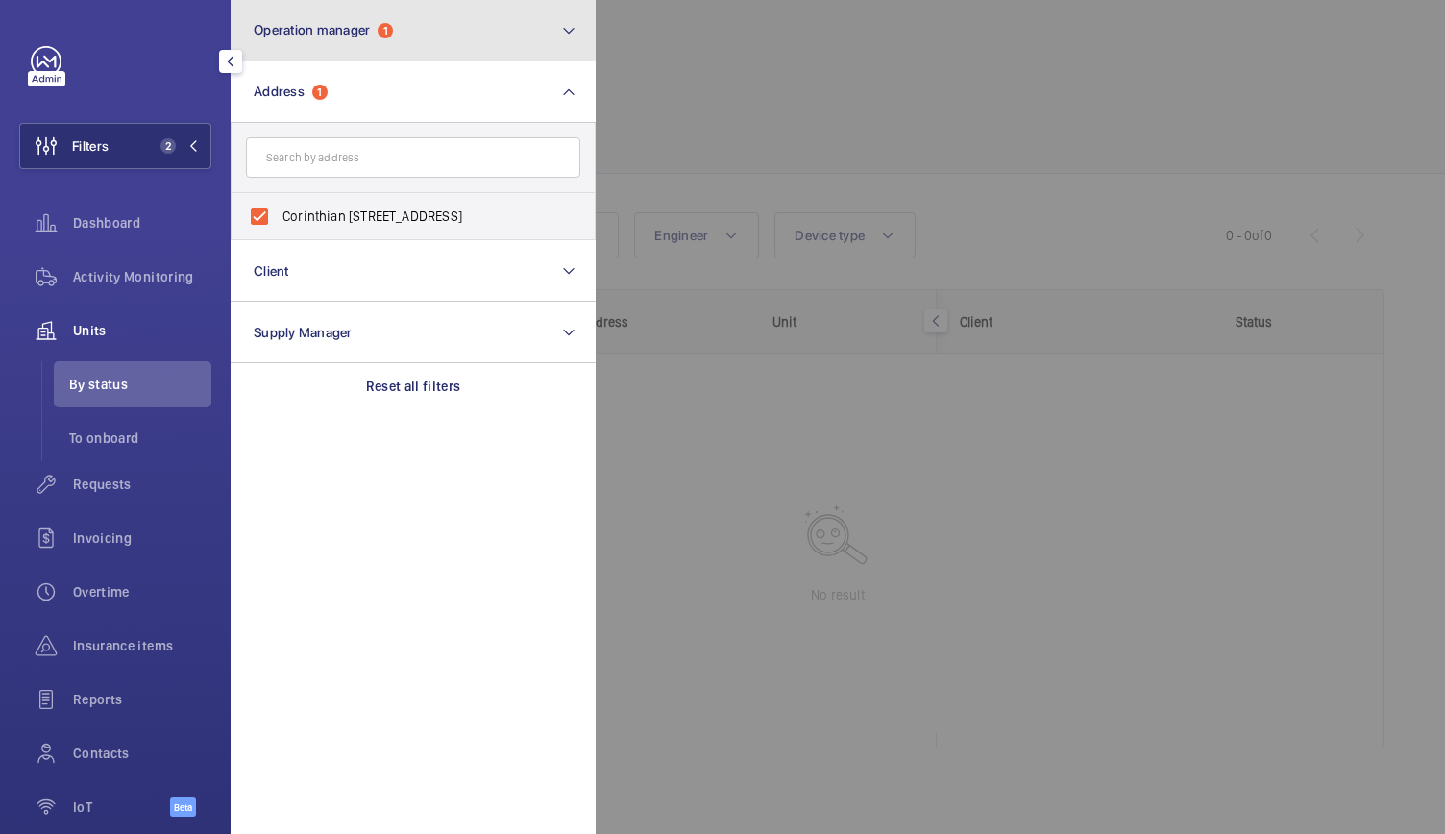
click at [401, 27] on button "Operation manager 1" at bounding box center [413, 30] width 365 height 61
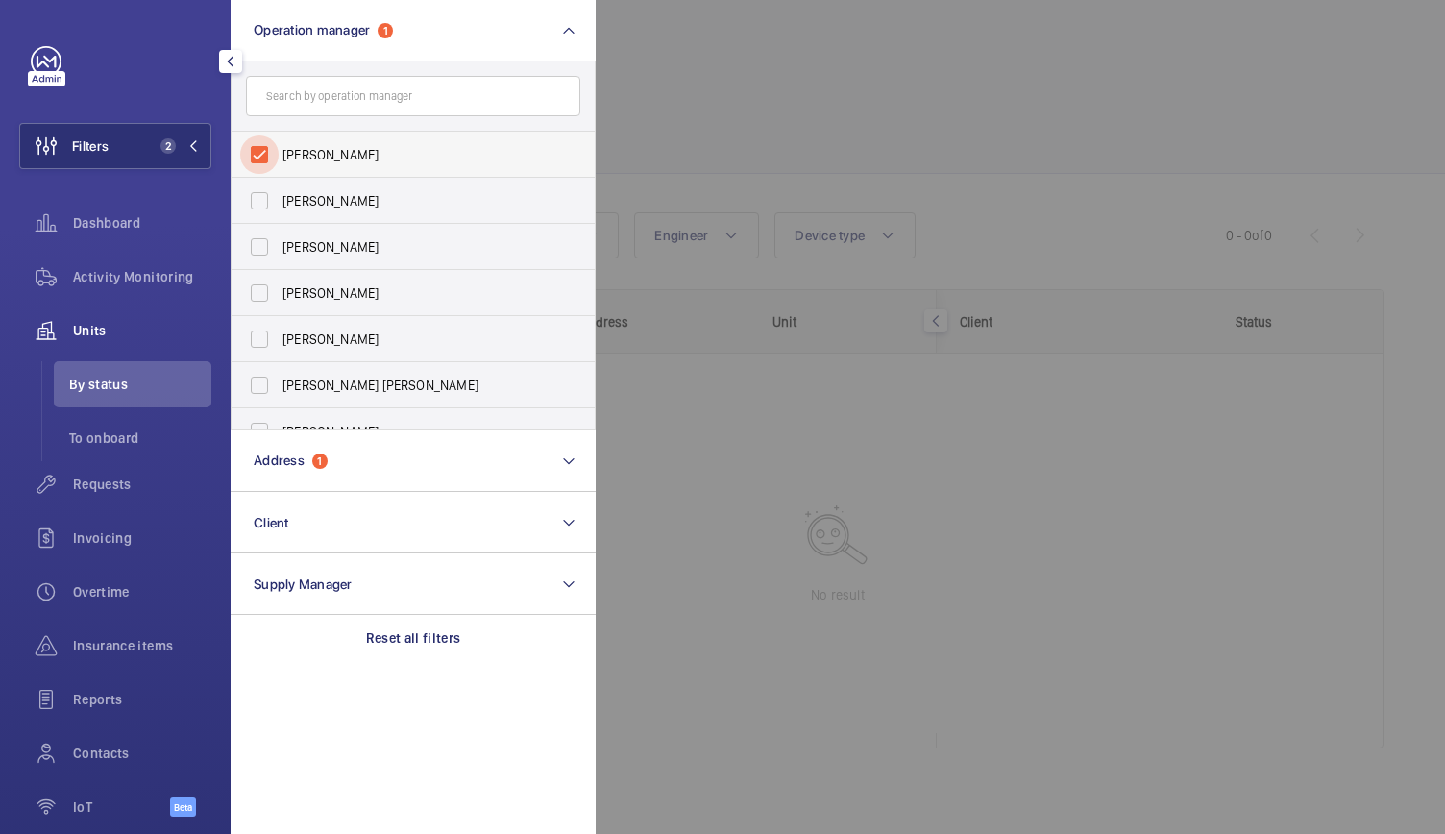
click at [266, 145] on input "[PERSON_NAME]" at bounding box center [259, 154] width 38 height 38
checkbox input "false"
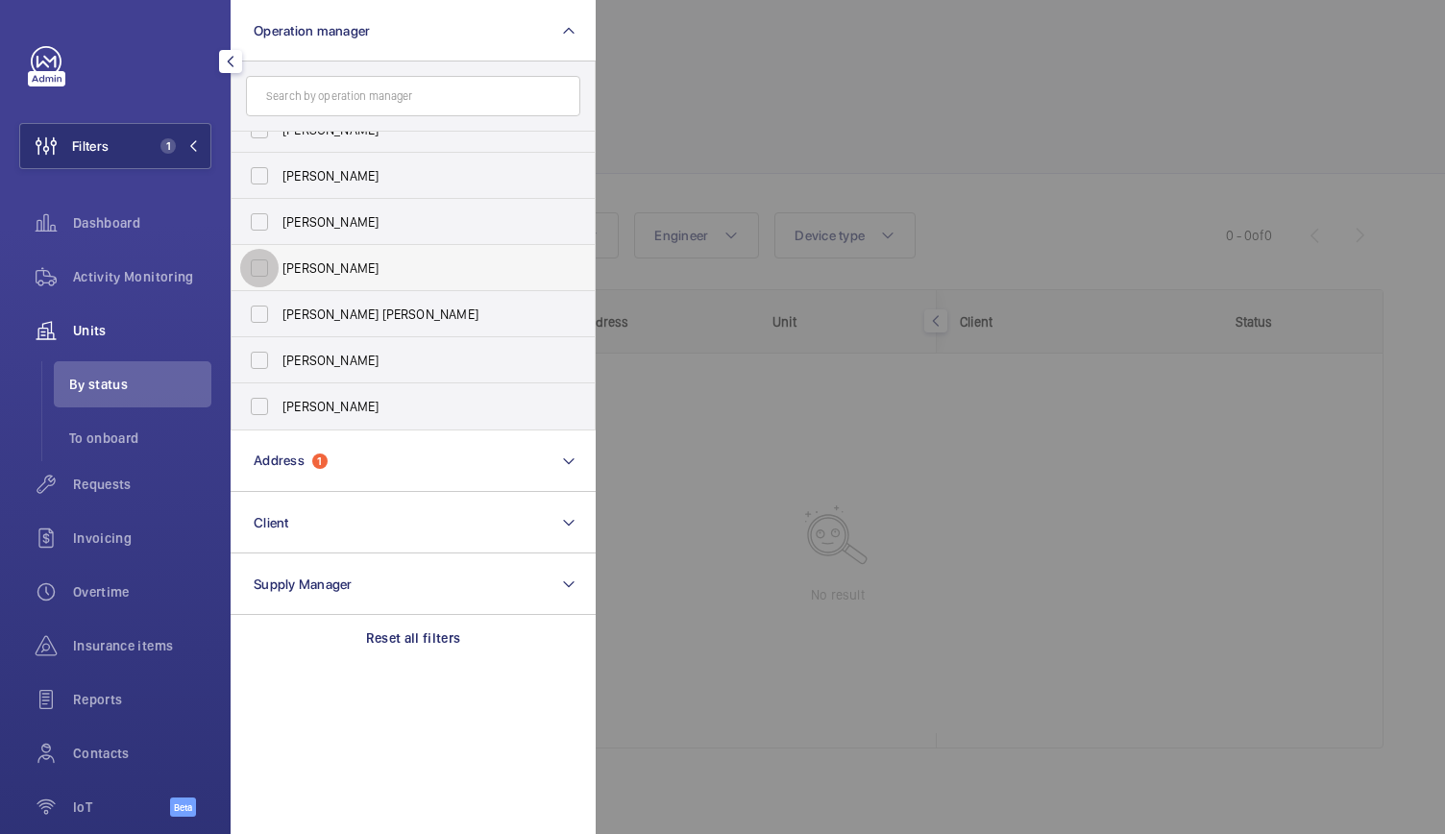
click at [272, 270] on input "[PERSON_NAME]" at bounding box center [259, 268] width 38 height 38
checkbox input "true"
click at [802, 172] on div at bounding box center [1317, 417] width 1445 height 834
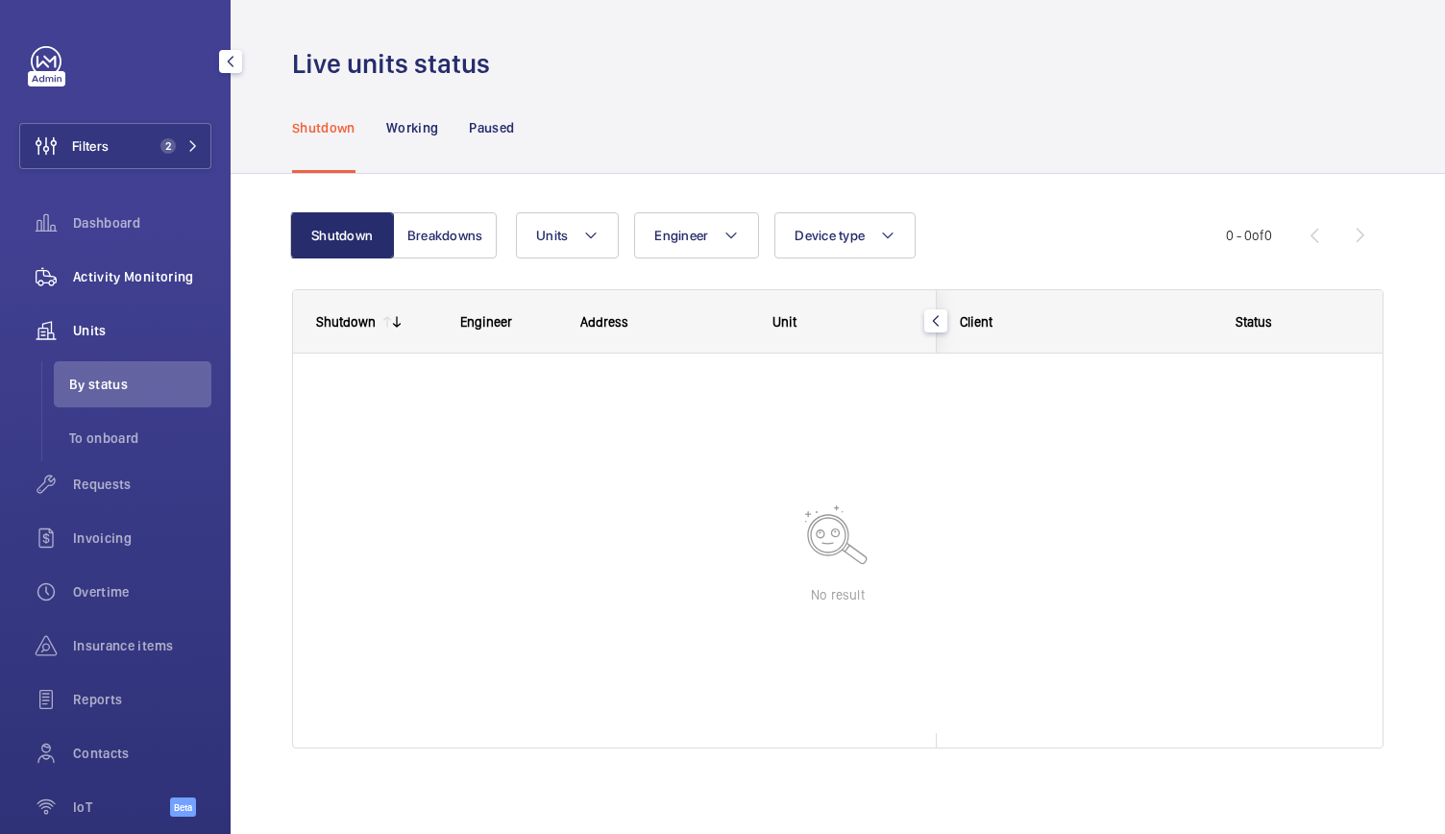
click at [156, 279] on span "Activity Monitoring" at bounding box center [142, 276] width 138 height 19
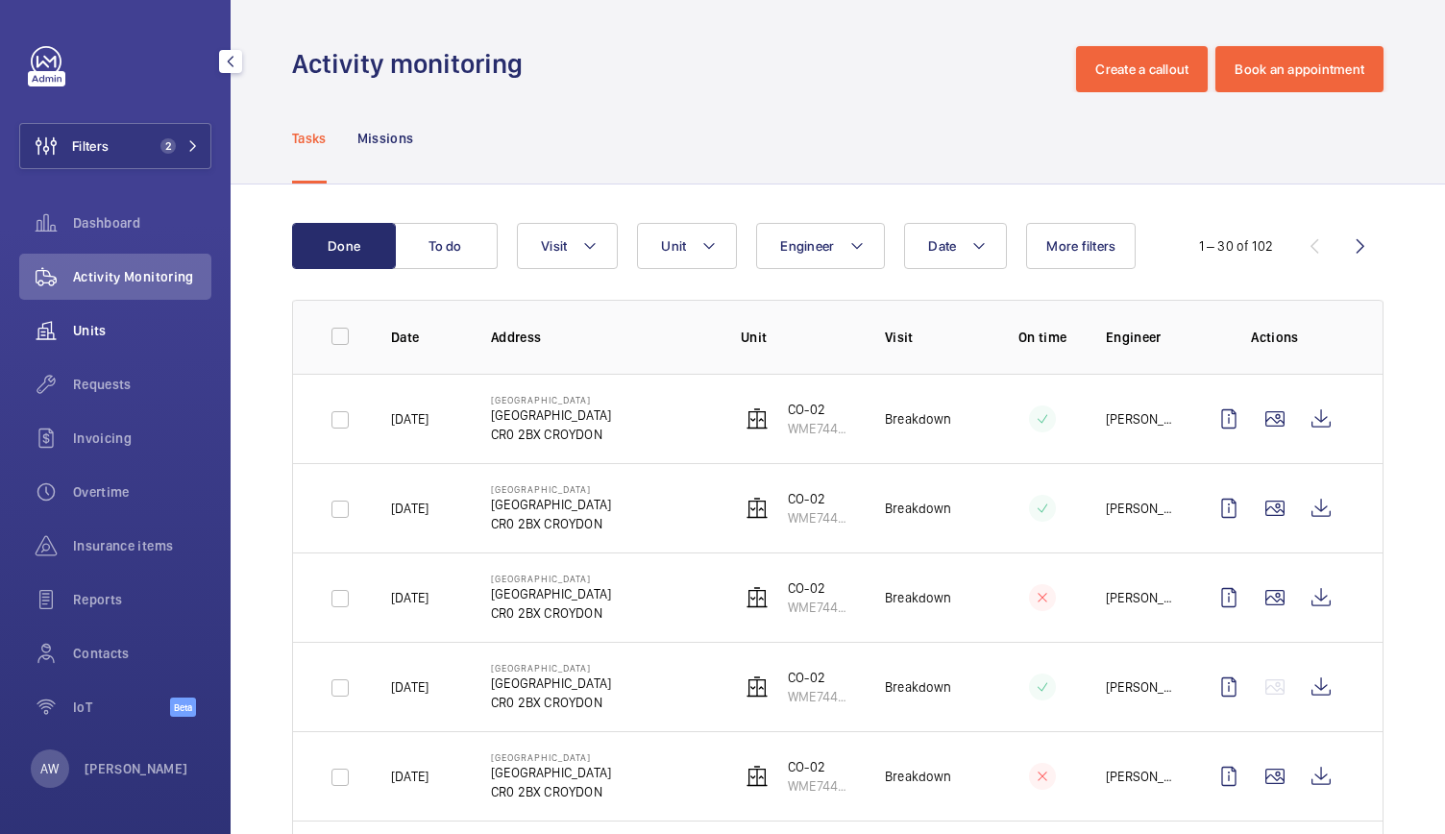
click at [94, 321] on span "Units" at bounding box center [142, 330] width 138 height 19
